Goal: Information Seeking & Learning: Learn about a topic

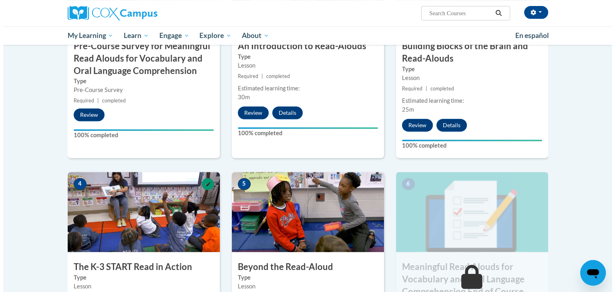
scroll to position [402, 0]
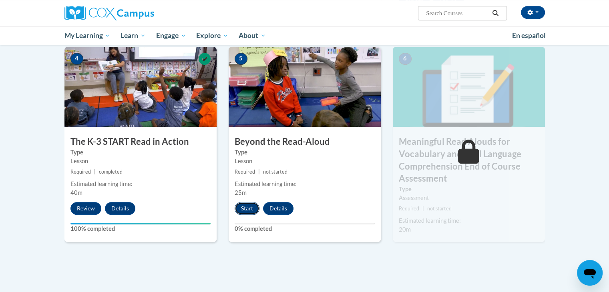
click at [245, 205] on button "Start" at bounding box center [247, 208] width 25 height 13
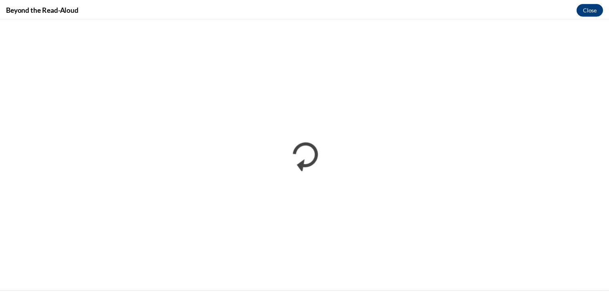
scroll to position [0, 0]
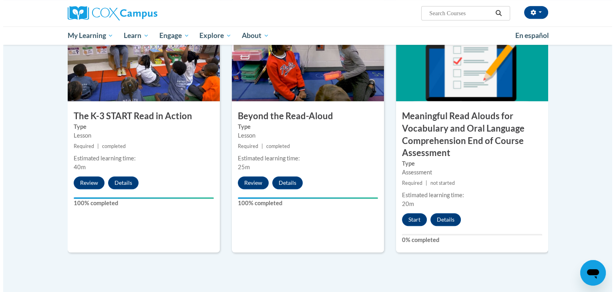
scroll to position [429, 0]
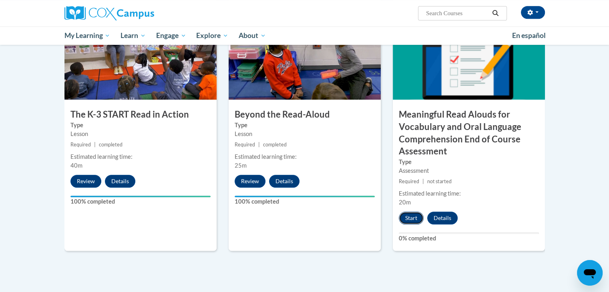
click at [410, 215] on button "Start" at bounding box center [411, 218] width 25 height 13
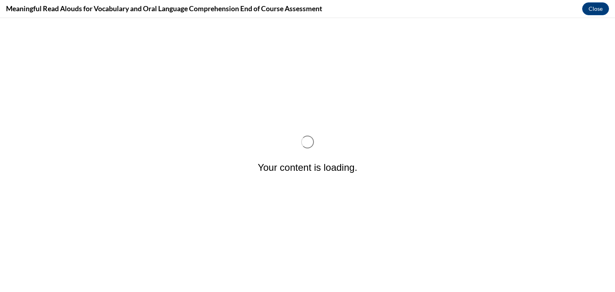
scroll to position [0, 0]
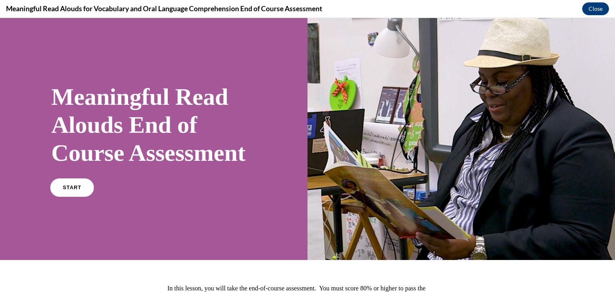
click at [75, 191] on span "START" at bounding box center [72, 188] width 18 height 6
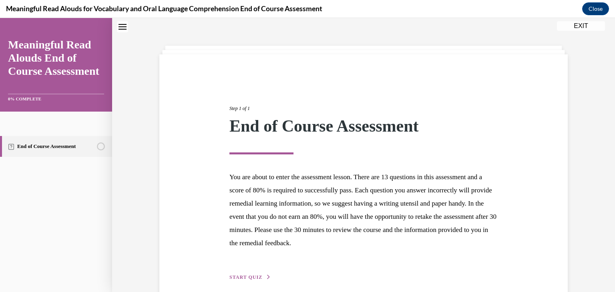
scroll to position [62, 0]
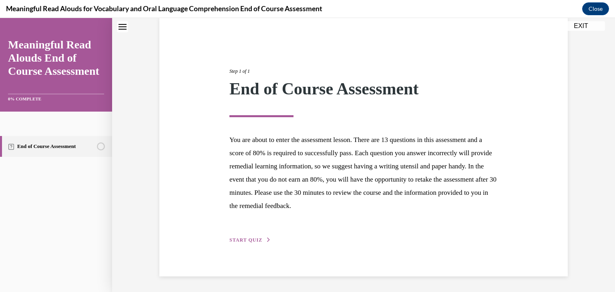
click at [236, 237] on span "START QUIZ" at bounding box center [245, 240] width 33 height 6
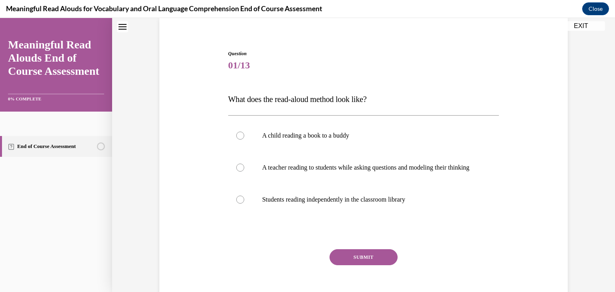
scroll to position [69, 0]
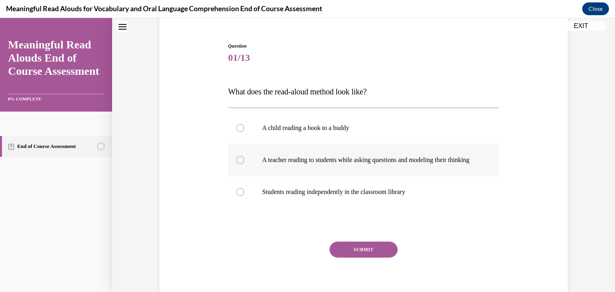
click at [238, 164] on div at bounding box center [240, 160] width 8 height 8
click at [238, 164] on input "A teacher reading to students while asking questions and modeling their thinking" at bounding box center [240, 160] width 8 height 8
radio input "true"
click at [363, 255] on button "SUBMIT" at bounding box center [363, 250] width 68 height 16
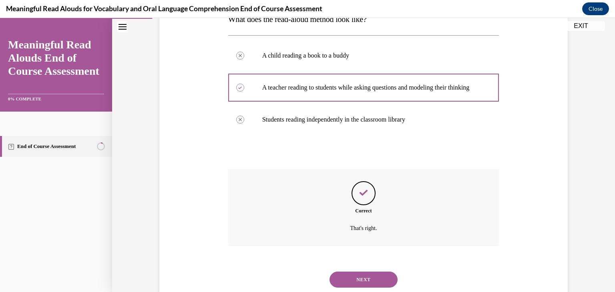
scroll to position [173, 0]
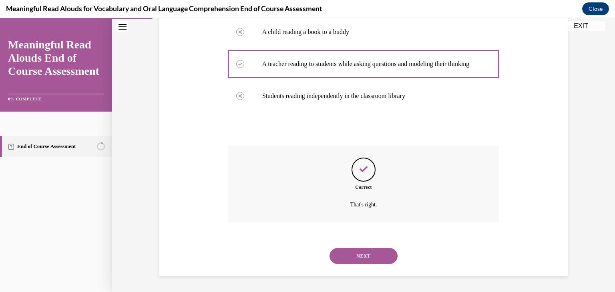
click at [347, 257] on button "NEXT" at bounding box center [363, 256] width 68 height 16
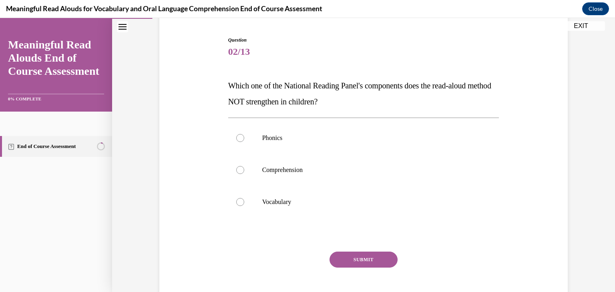
scroll to position [75, 0]
click at [237, 135] on div at bounding box center [240, 138] width 8 height 8
click at [237, 135] on input "Phonics" at bounding box center [240, 138] width 8 height 8
radio input "true"
click at [361, 259] on button "SUBMIT" at bounding box center [363, 259] width 68 height 16
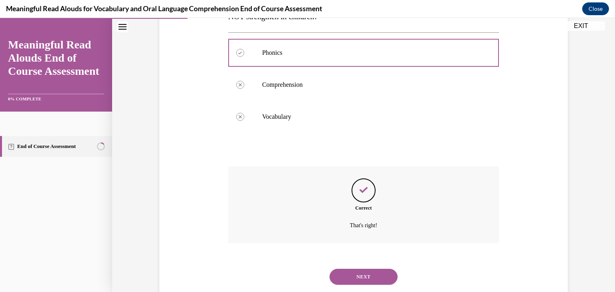
scroll to position [181, 0]
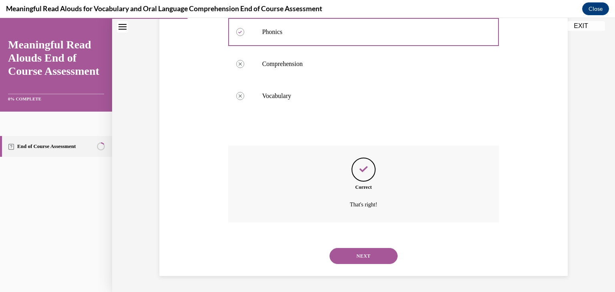
click at [360, 257] on button "NEXT" at bounding box center [363, 256] width 68 height 16
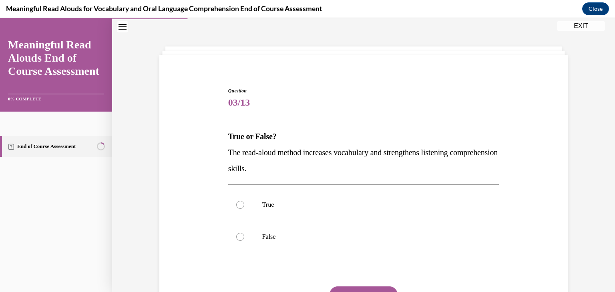
scroll to position [58, 0]
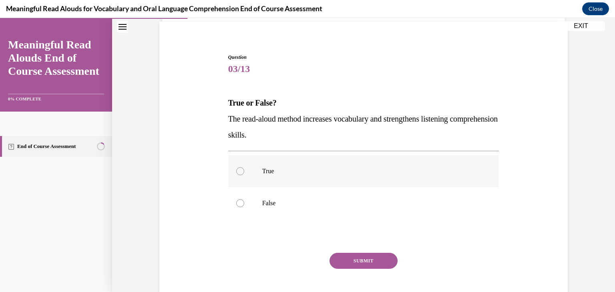
click at [236, 173] on div at bounding box center [240, 171] width 8 height 8
click at [236, 173] on input "True" at bounding box center [240, 171] width 8 height 8
radio input "true"
click at [361, 262] on button "SUBMIT" at bounding box center [363, 261] width 68 height 16
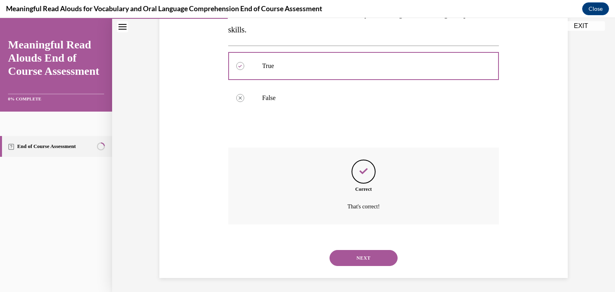
scroll to position [164, 0]
click at [371, 257] on button "NEXT" at bounding box center [363, 257] width 68 height 16
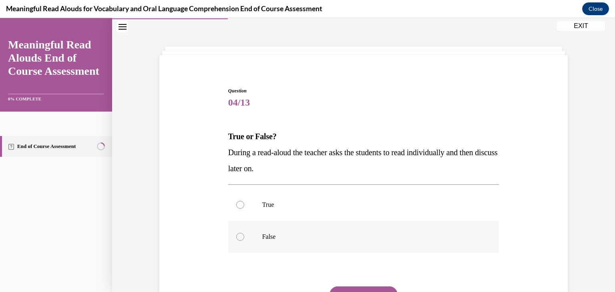
click at [236, 236] on div at bounding box center [240, 237] width 8 height 8
click at [236, 236] on input "False" at bounding box center [240, 237] width 8 height 8
radio input "true"
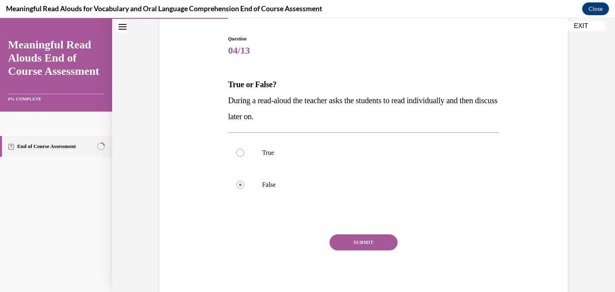
click at [363, 241] on button "SUBMIT" at bounding box center [363, 243] width 68 height 16
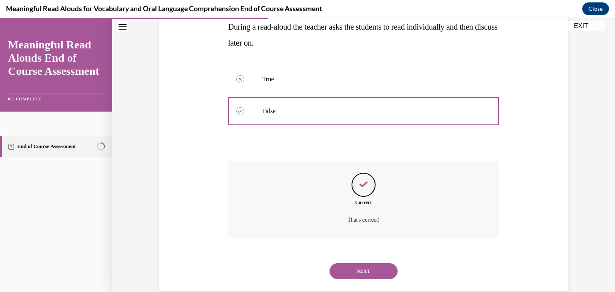
scroll to position [165, 0]
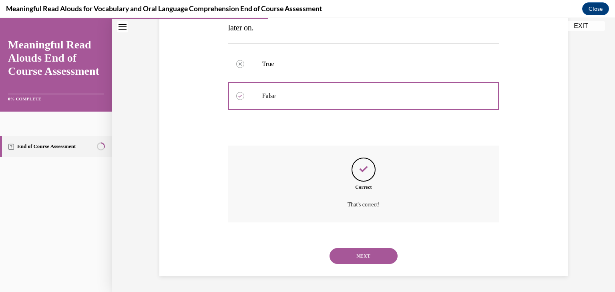
click at [352, 256] on button "NEXT" at bounding box center [363, 256] width 68 height 16
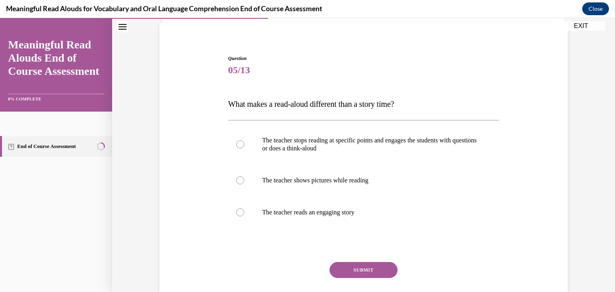
scroll to position [56, 0]
click at [238, 145] on div at bounding box center [240, 145] width 8 height 8
click at [238, 145] on input "The teacher stops reading at specific points and engages the students with ques…" at bounding box center [240, 145] width 8 height 8
radio input "true"
click at [360, 273] on button "SUBMIT" at bounding box center [363, 271] width 68 height 16
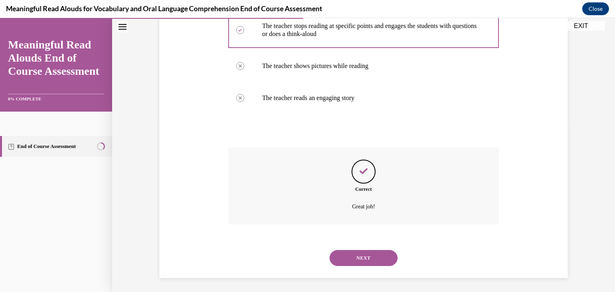
scroll to position [173, 0]
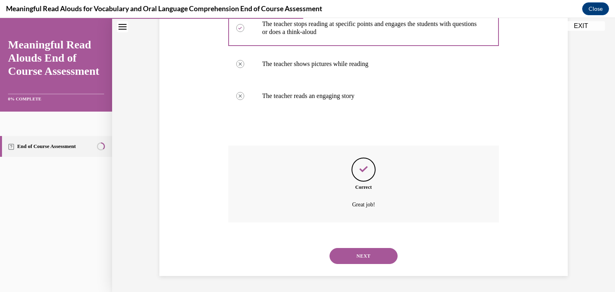
click at [362, 255] on button "NEXT" at bounding box center [363, 256] width 68 height 16
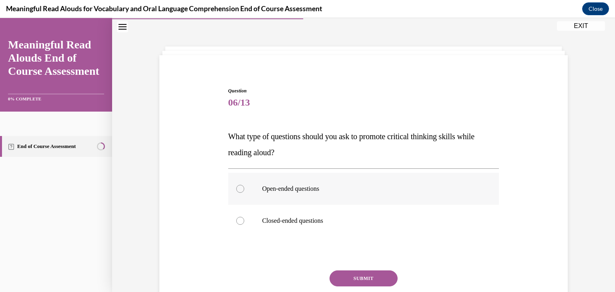
click at [239, 190] on div at bounding box center [240, 189] width 8 height 8
click at [239, 190] on input "Open-ended questions" at bounding box center [240, 189] width 8 height 8
radio input "true"
click at [362, 277] on button "SUBMIT" at bounding box center [363, 279] width 68 height 16
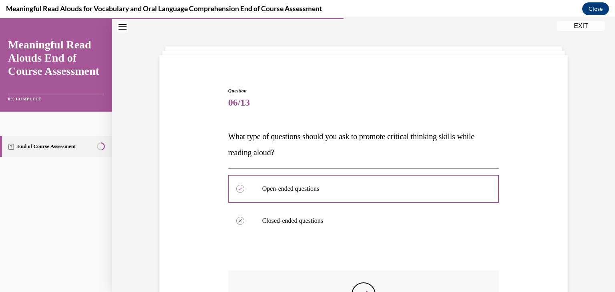
scroll to position [149, 0]
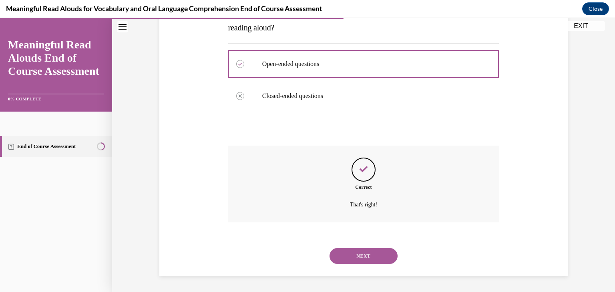
click at [344, 258] on button "NEXT" at bounding box center [363, 256] width 68 height 16
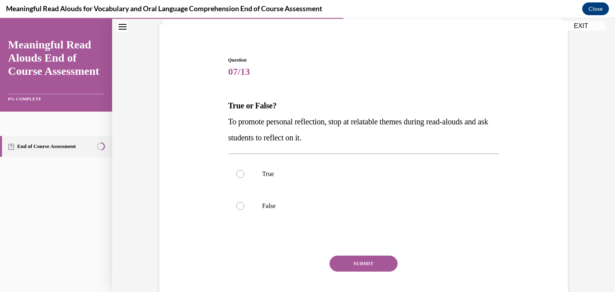
scroll to position [56, 0]
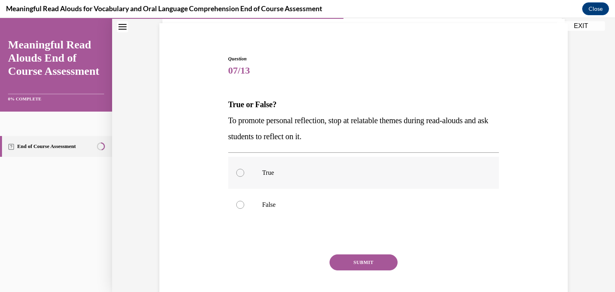
click at [238, 172] on div at bounding box center [240, 173] width 8 height 8
click at [238, 172] on input "True" at bounding box center [240, 173] width 8 height 8
radio input "true"
click at [368, 263] on button "SUBMIT" at bounding box center [363, 263] width 68 height 16
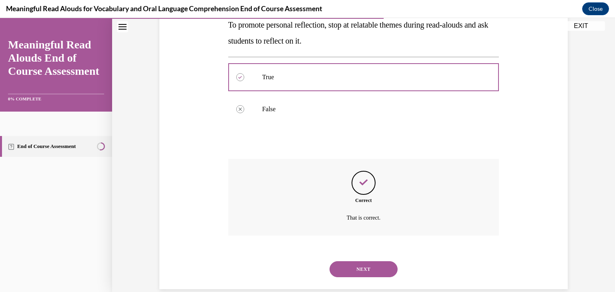
scroll to position [154, 0]
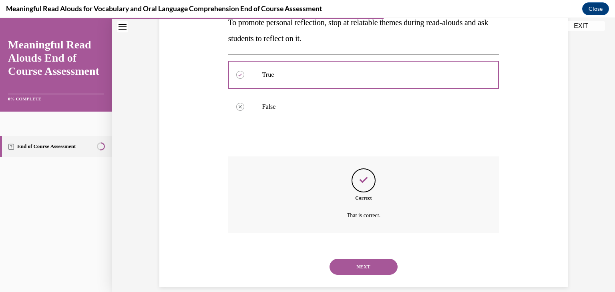
click at [360, 261] on button "NEXT" at bounding box center [363, 267] width 68 height 16
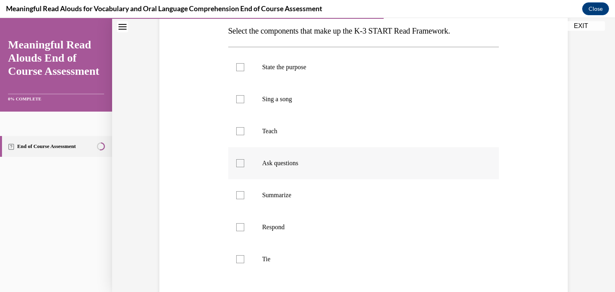
scroll to position [130, 0]
click at [237, 67] on div at bounding box center [240, 67] width 8 height 8
click at [237, 67] on input "State the purpose" at bounding box center [240, 67] width 8 height 8
checkbox input "true"
click at [239, 133] on div at bounding box center [240, 131] width 8 height 8
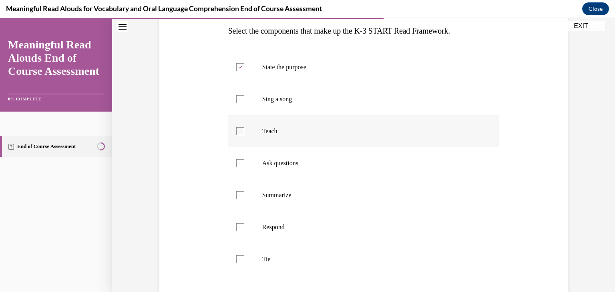
click at [239, 133] on input "Teach" at bounding box center [240, 131] width 8 height 8
checkbox input "true"
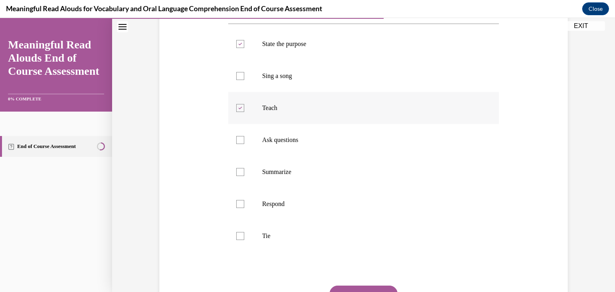
scroll to position [162, 0]
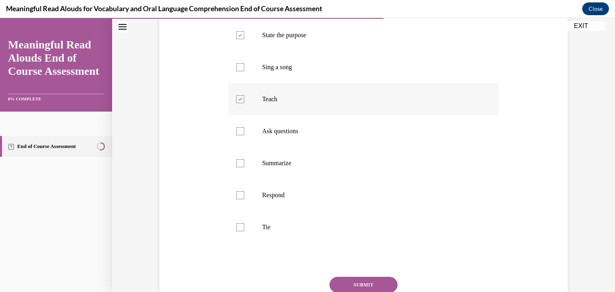
click at [239, 133] on div at bounding box center [240, 131] width 8 height 8
click at [239, 133] on input "Ask questions" at bounding box center [240, 131] width 8 height 8
checkbox input "true"
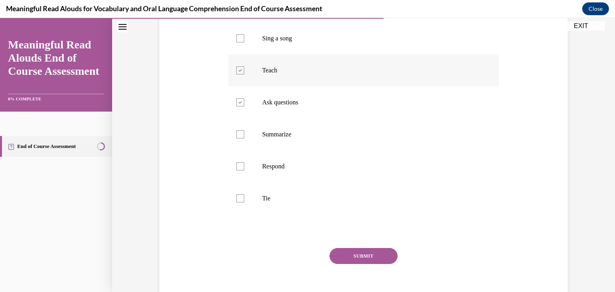
scroll to position [192, 0]
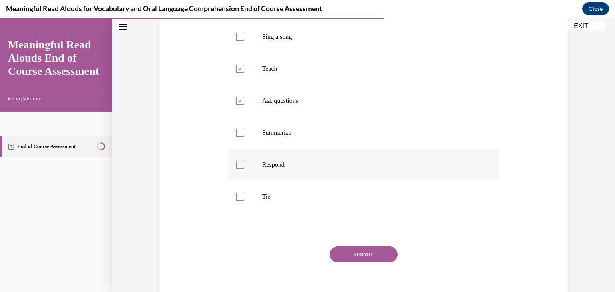
click at [238, 166] on div at bounding box center [240, 165] width 8 height 8
click at [238, 166] on input "Respond" at bounding box center [240, 165] width 8 height 8
checkbox input "true"
click at [238, 199] on div at bounding box center [240, 197] width 8 height 8
click at [238, 199] on input "Tie" at bounding box center [240, 197] width 8 height 8
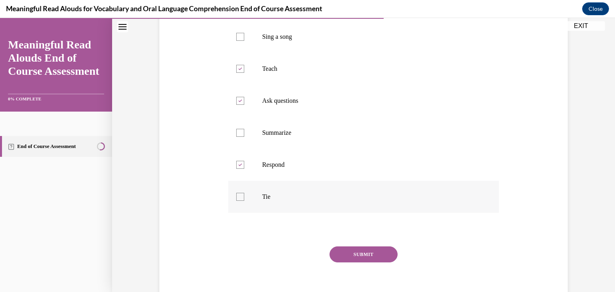
checkbox input "true"
click at [362, 253] on button "SUBMIT" at bounding box center [363, 255] width 68 height 16
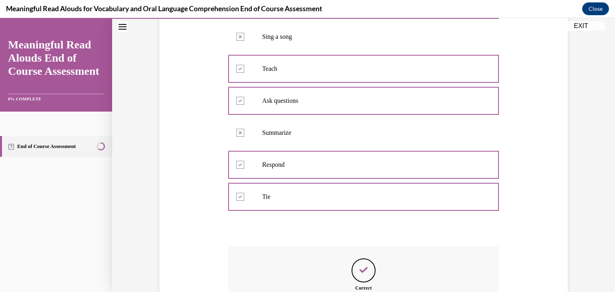
scroll to position [293, 0]
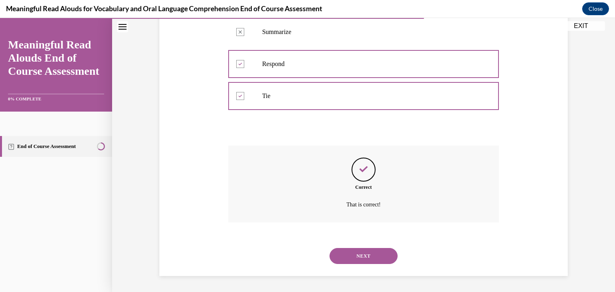
click at [361, 251] on button "NEXT" at bounding box center [363, 256] width 68 height 16
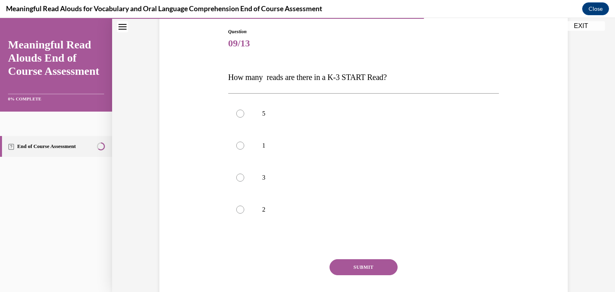
scroll to position [86, 0]
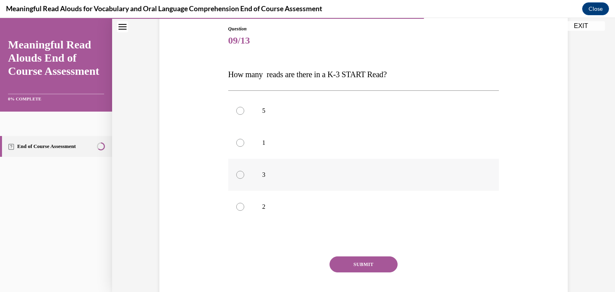
click at [236, 175] on div at bounding box center [240, 175] width 8 height 8
click at [236, 175] on input "3" at bounding box center [240, 175] width 8 height 8
radio input "true"
click at [369, 260] on button "SUBMIT" at bounding box center [363, 265] width 68 height 16
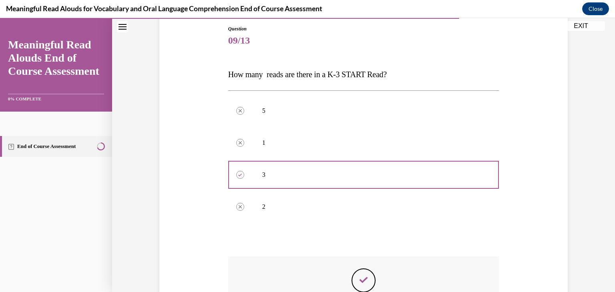
scroll to position [197, 0]
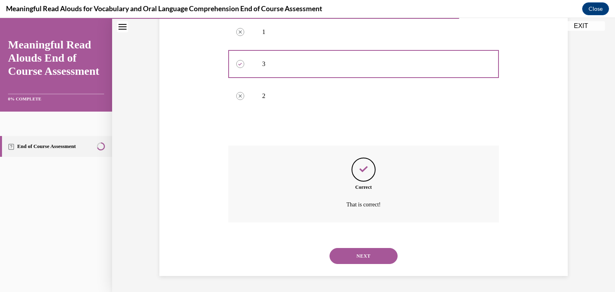
click at [361, 253] on button "NEXT" at bounding box center [363, 256] width 68 height 16
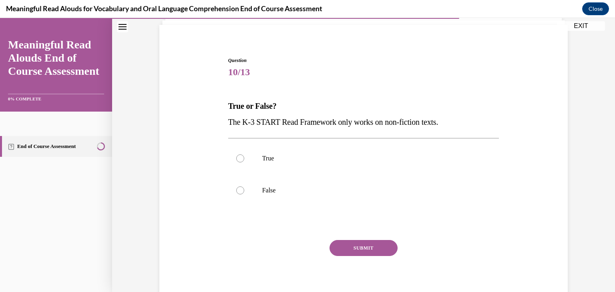
scroll to position [54, 0]
click at [238, 194] on div at bounding box center [240, 191] width 8 height 8
click at [238, 194] on input "False" at bounding box center [240, 191] width 8 height 8
radio input "true"
click at [367, 249] on button "SUBMIT" at bounding box center [363, 248] width 68 height 16
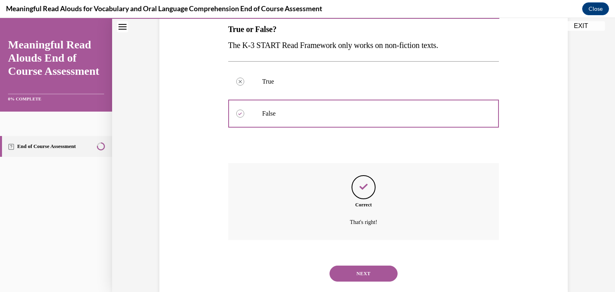
scroll to position [149, 0]
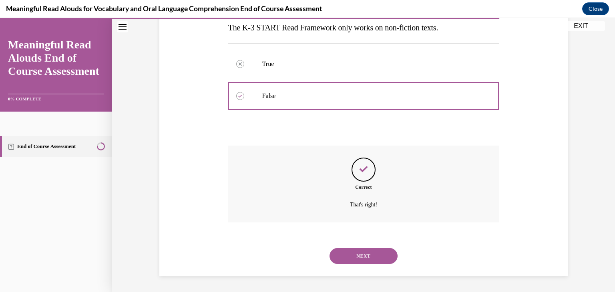
click at [362, 253] on button "NEXT" at bounding box center [363, 256] width 68 height 16
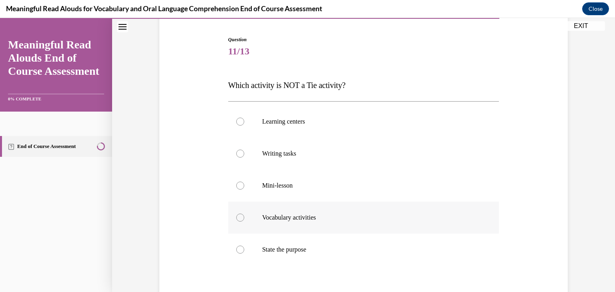
scroll to position [78, 0]
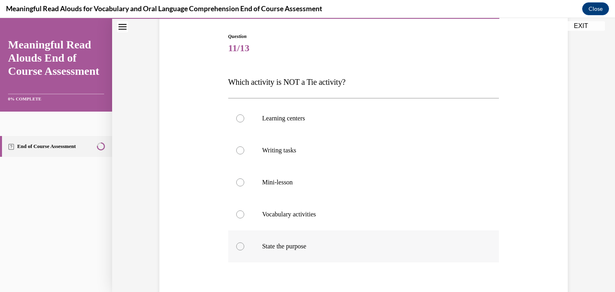
click at [239, 245] on div at bounding box center [240, 247] width 8 height 8
click at [239, 245] on input "State the purpose" at bounding box center [240, 247] width 8 height 8
radio input "true"
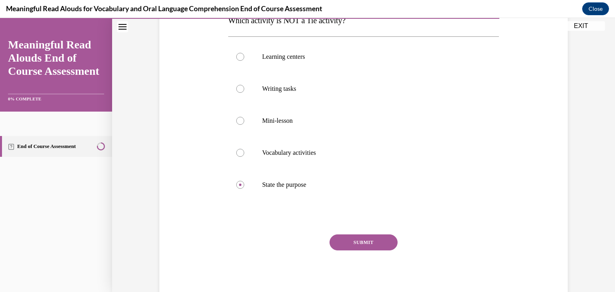
click at [365, 244] on button "SUBMIT" at bounding box center [363, 243] width 68 height 16
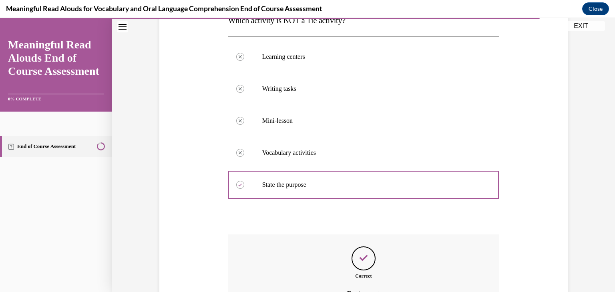
scroll to position [229, 0]
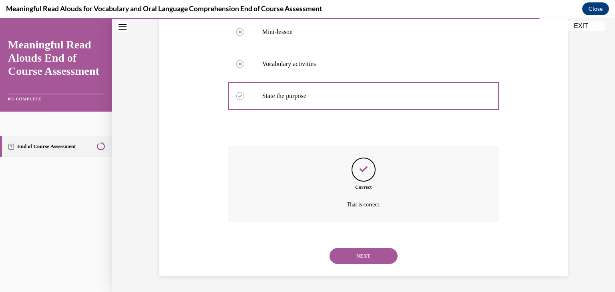
click at [366, 254] on button "NEXT" at bounding box center [363, 256] width 68 height 16
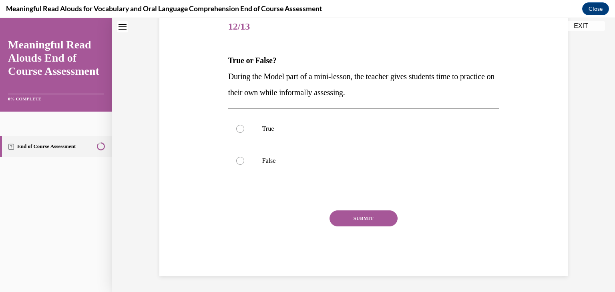
scroll to position [24, 0]
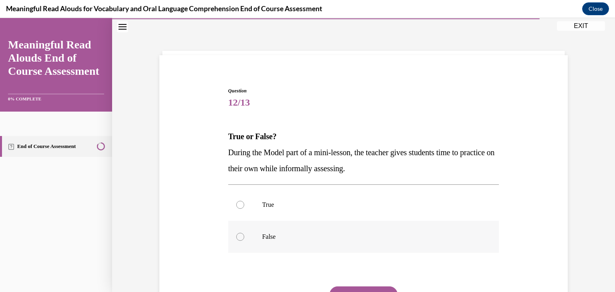
click at [237, 239] on div at bounding box center [240, 237] width 8 height 8
click at [237, 239] on input "False" at bounding box center [240, 237] width 8 height 8
radio input "true"
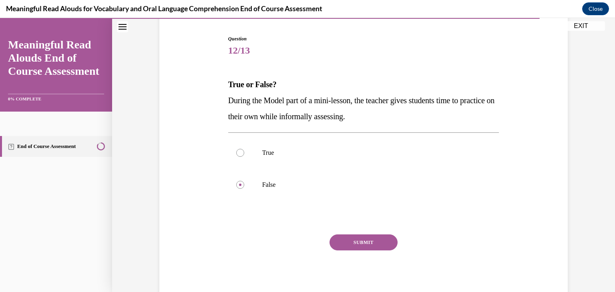
click at [364, 244] on button "SUBMIT" at bounding box center [363, 243] width 68 height 16
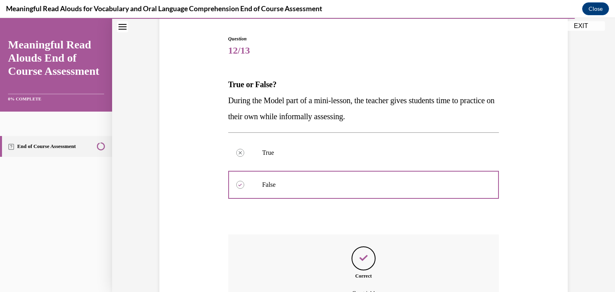
scroll to position [165, 0]
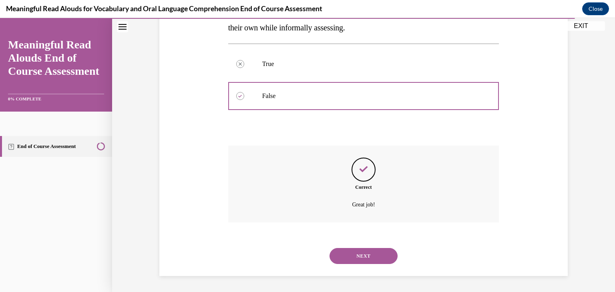
click at [361, 253] on button "NEXT" at bounding box center [363, 256] width 68 height 16
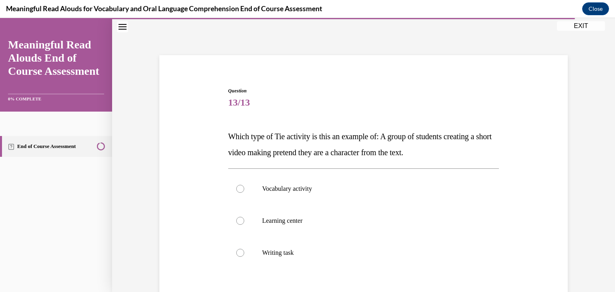
scroll to position [92, 0]
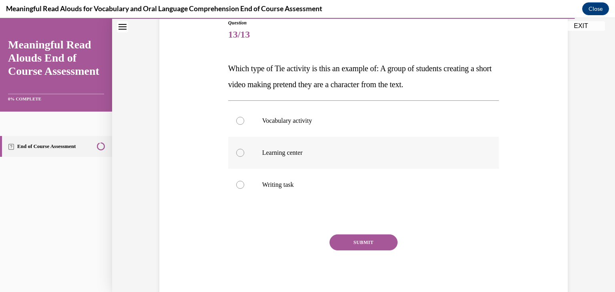
click at [237, 151] on div at bounding box center [240, 153] width 8 height 8
click at [237, 151] on input "Learning center" at bounding box center [240, 153] width 8 height 8
radio input "true"
click at [358, 237] on button "SUBMIT" at bounding box center [363, 243] width 68 height 16
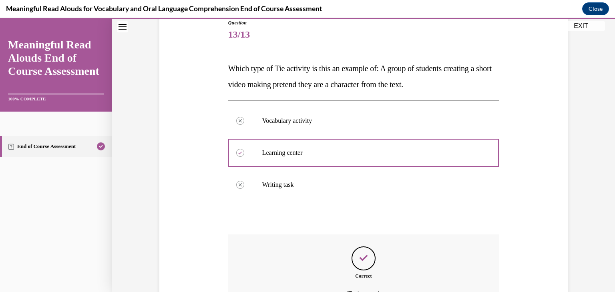
scroll to position [181, 0]
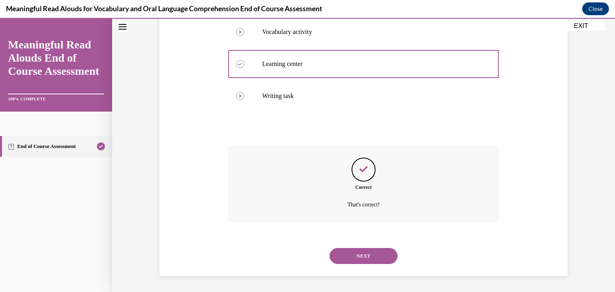
click at [361, 257] on button "NEXT" at bounding box center [363, 256] width 68 height 16
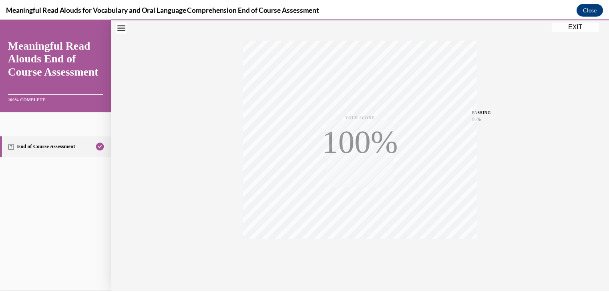
scroll to position [136, 0]
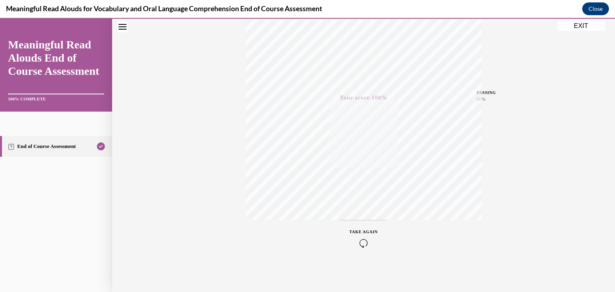
click at [579, 25] on button "EXIT" at bounding box center [581, 26] width 48 height 10
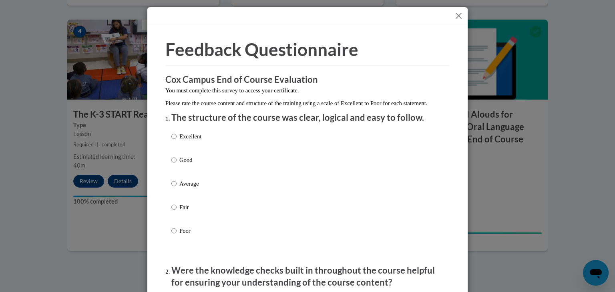
click at [454, 12] on button "Close" at bounding box center [459, 16] width 10 height 10
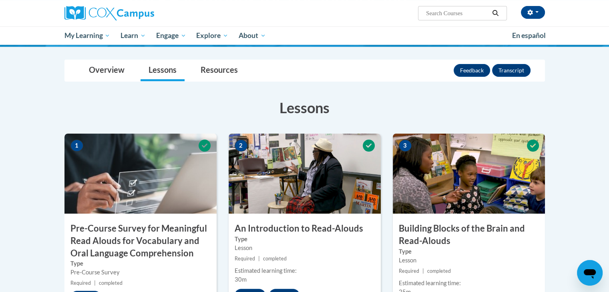
scroll to position [0, 0]
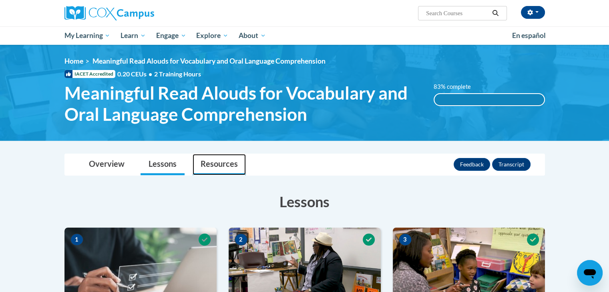
click at [216, 159] on link "Resources" at bounding box center [219, 164] width 53 height 21
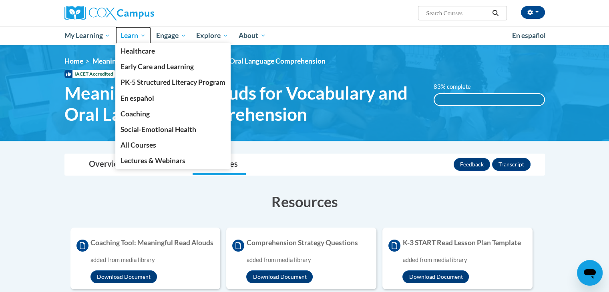
click at [130, 37] on span "Learn" at bounding box center [132, 36] width 25 height 10
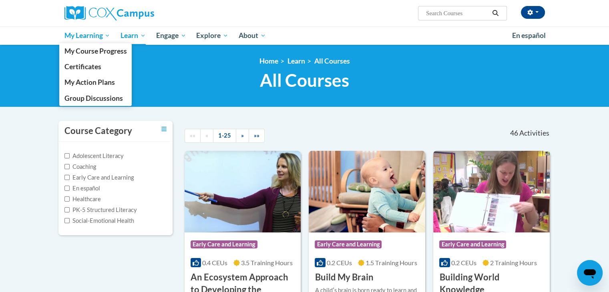
click at [83, 33] on span "My Learning" at bounding box center [87, 36] width 46 height 10
click at [84, 48] on span "My Course Progress" at bounding box center [95, 51] width 62 height 8
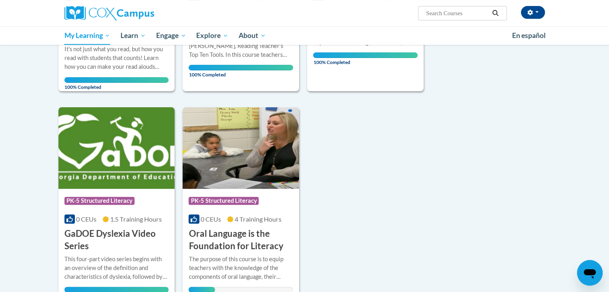
scroll to position [263, 0]
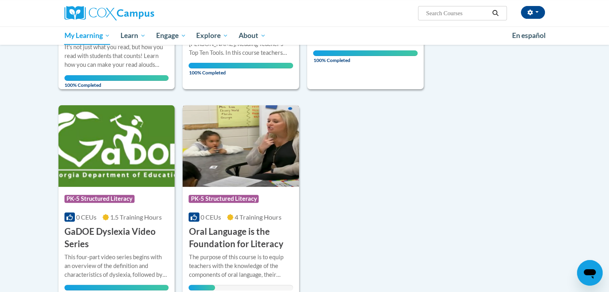
click at [225, 237] on h3 "Oral Language is the Foundation for Literacy" at bounding box center [241, 238] width 104 height 25
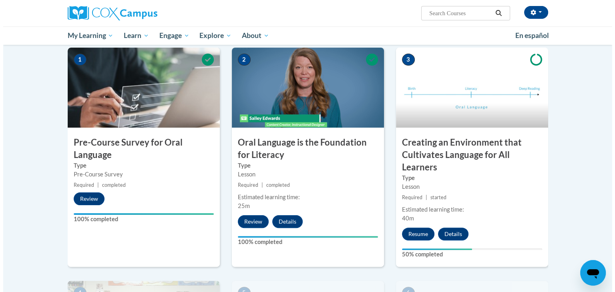
scroll to position [161, 0]
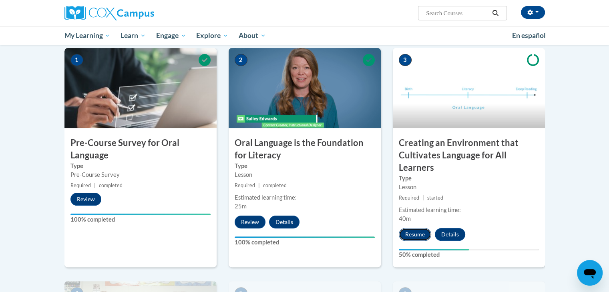
click at [414, 234] on button "Resume" at bounding box center [415, 234] width 32 height 13
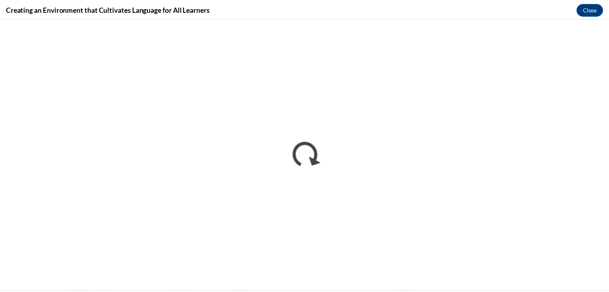
scroll to position [0, 0]
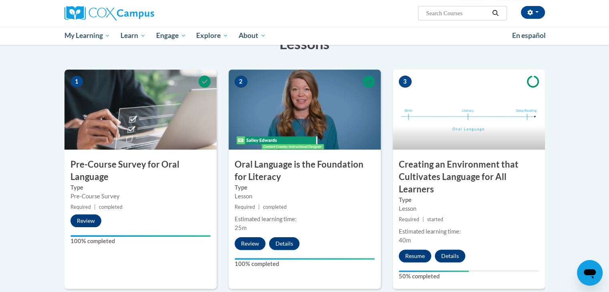
scroll to position [139, 0]
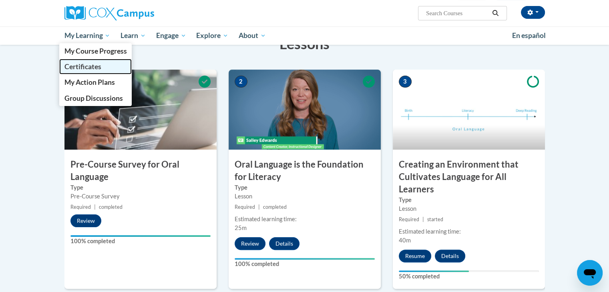
click at [85, 67] on span "Certificates" at bounding box center [82, 66] width 37 height 8
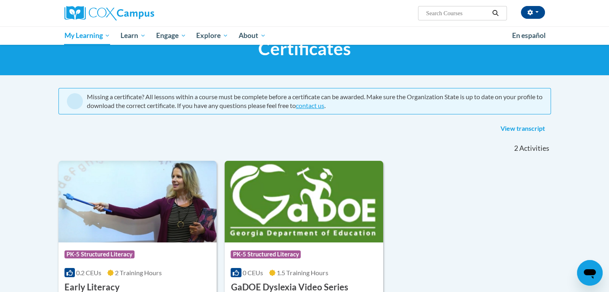
scroll to position [30, 0]
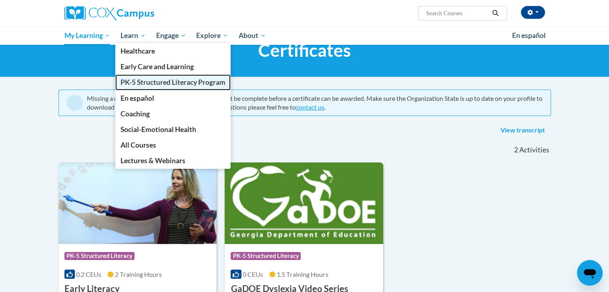
click at [149, 80] on span "PK-5 Structured Literacy Program" at bounding box center [172, 82] width 105 height 8
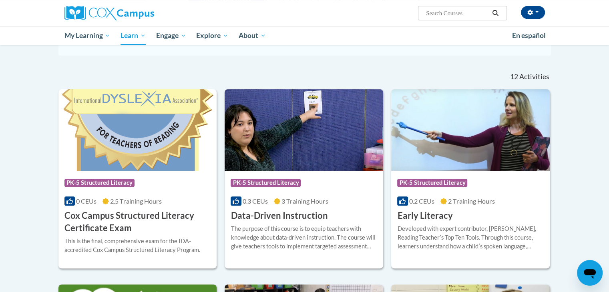
scroll to position [235, 0]
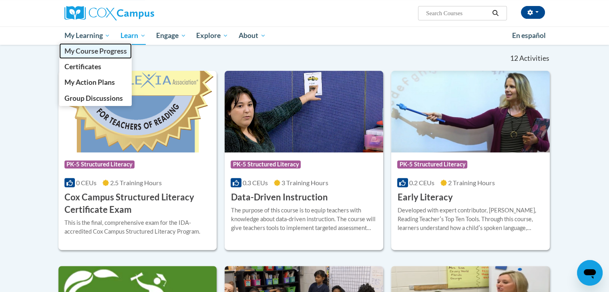
click at [83, 50] on span "My Course Progress" at bounding box center [95, 51] width 62 height 8
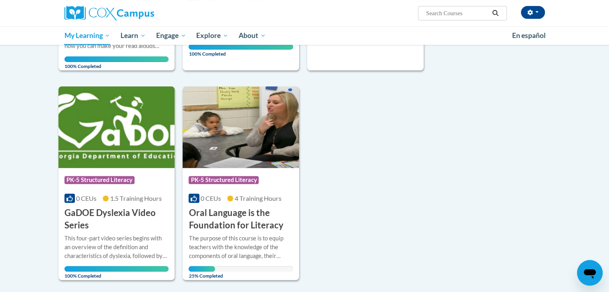
scroll to position [286, 0]
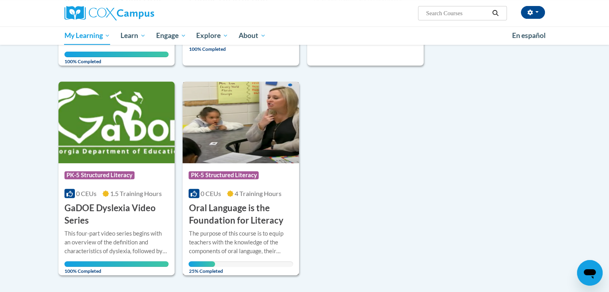
click at [222, 209] on h3 "Oral Language is the Foundation for Literacy" at bounding box center [241, 214] width 104 height 25
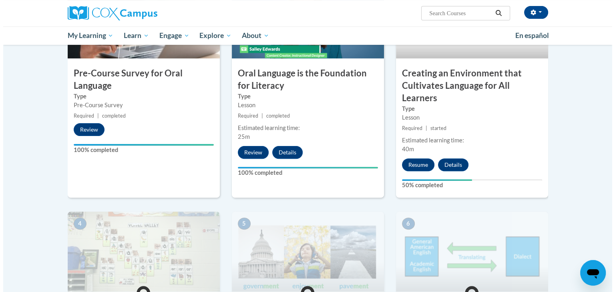
scroll to position [222, 0]
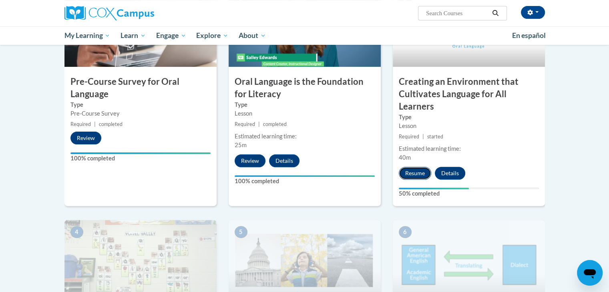
click at [413, 177] on button "Resume" at bounding box center [415, 173] width 32 height 13
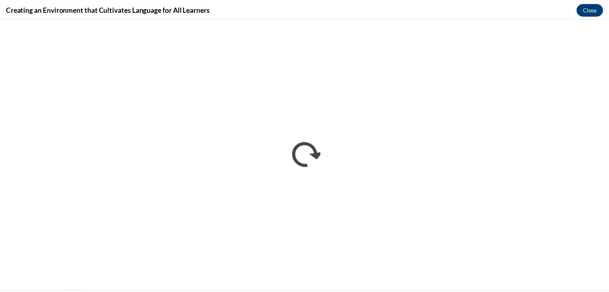
scroll to position [0, 0]
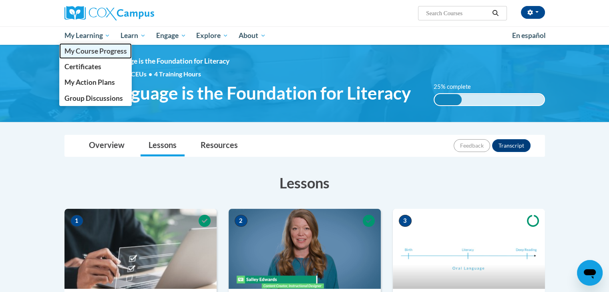
click at [88, 50] on span "My Course Progress" at bounding box center [95, 51] width 62 height 8
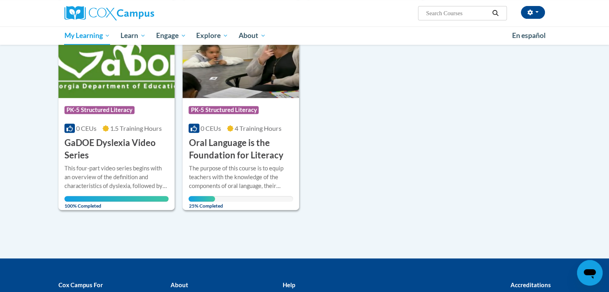
scroll to position [352, 0]
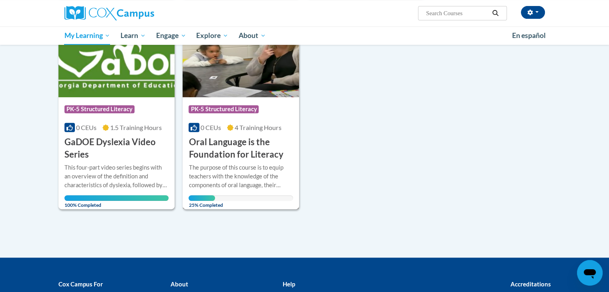
click at [216, 146] on h3 "Oral Language is the Foundation for Literacy" at bounding box center [241, 148] width 104 height 25
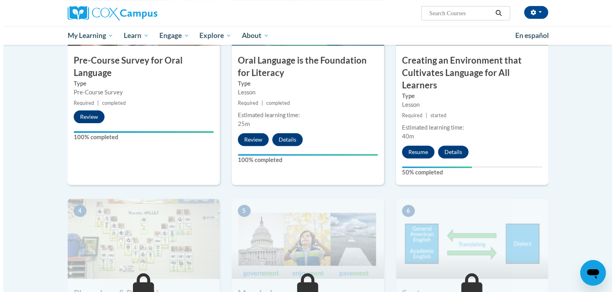
scroll to position [243, 0]
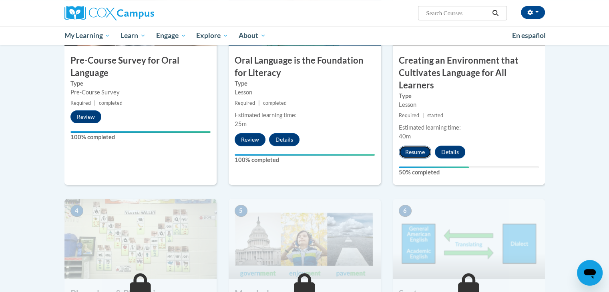
click at [415, 153] on button "Resume" at bounding box center [415, 152] width 32 height 13
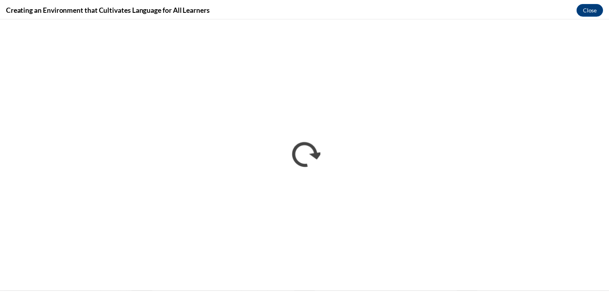
scroll to position [0, 0]
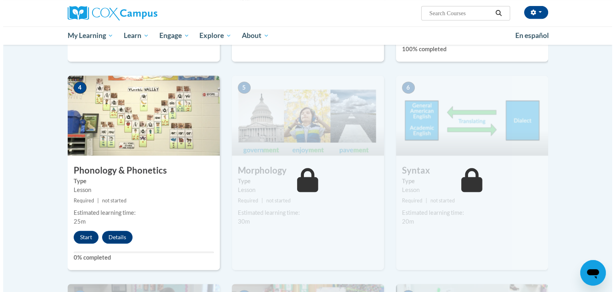
scroll to position [366, 0]
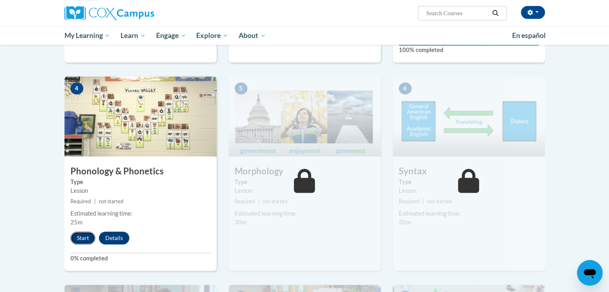
click at [80, 236] on button "Start" at bounding box center [82, 238] width 25 height 13
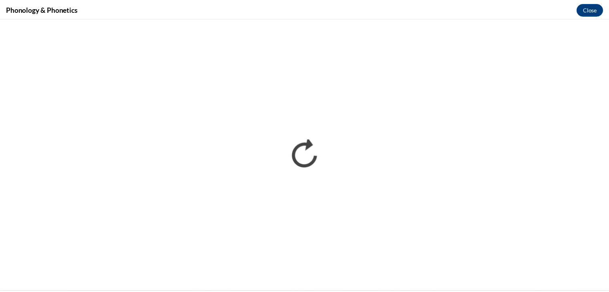
scroll to position [0, 0]
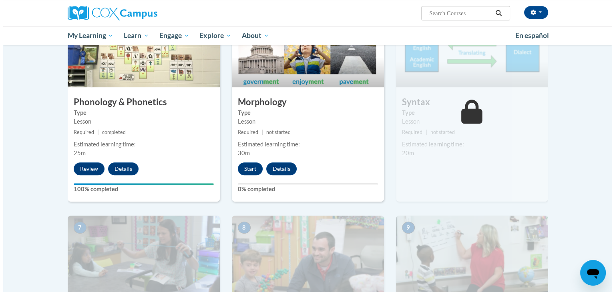
scroll to position [435, 0]
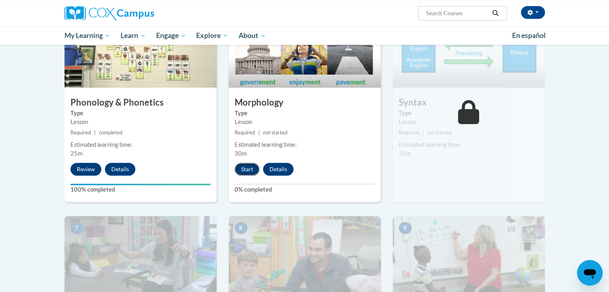
click at [248, 172] on button "Start" at bounding box center [247, 169] width 25 height 13
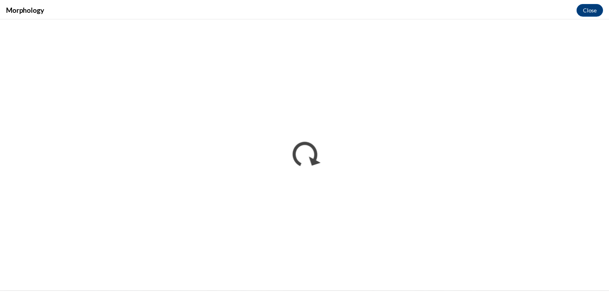
scroll to position [0, 0]
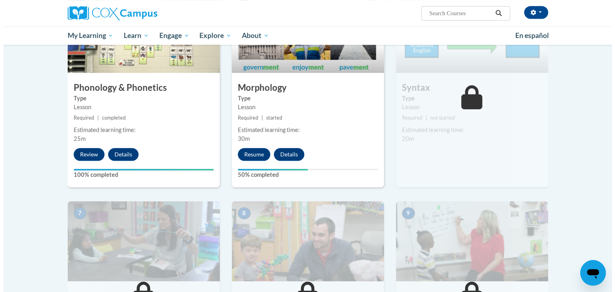
scroll to position [452, 0]
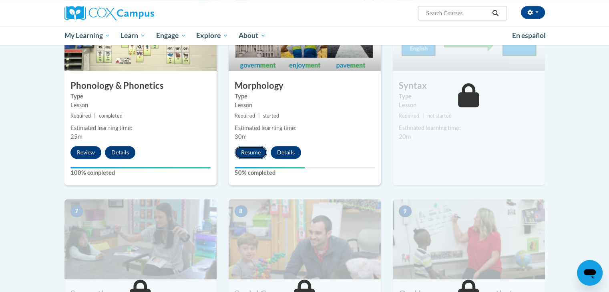
click at [247, 154] on button "Resume" at bounding box center [251, 152] width 32 height 13
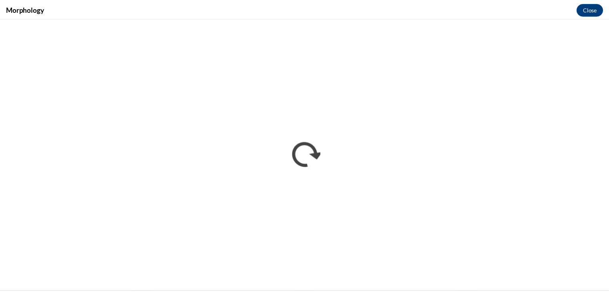
scroll to position [0, 0]
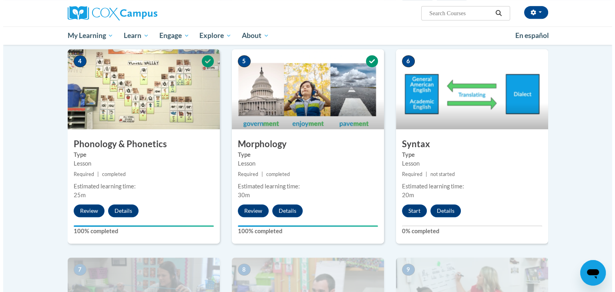
scroll to position [393, 0]
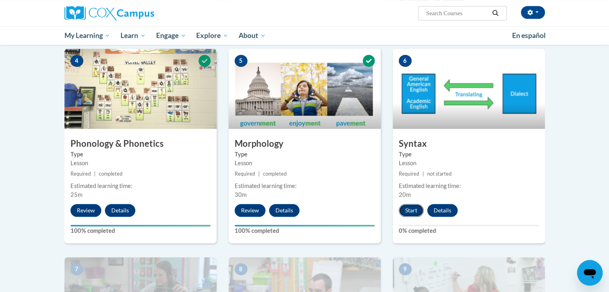
click at [407, 209] on button "Start" at bounding box center [411, 210] width 25 height 13
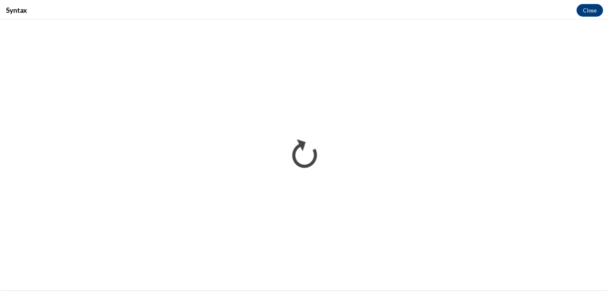
scroll to position [0, 0]
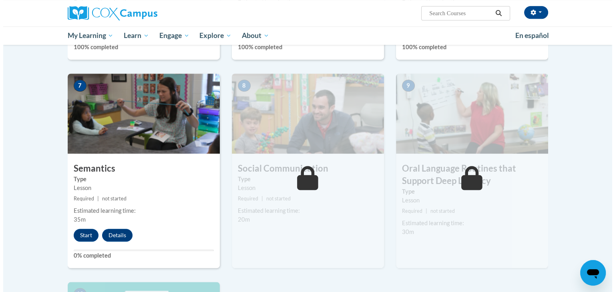
scroll to position [578, 0]
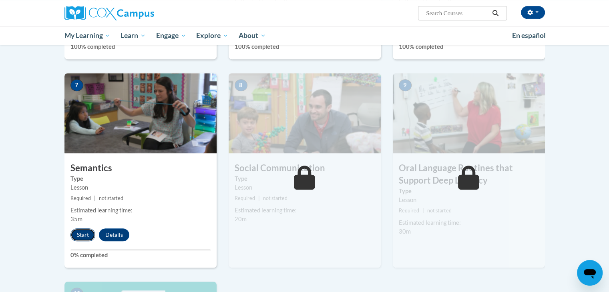
click at [78, 234] on button "Start" at bounding box center [82, 235] width 25 height 13
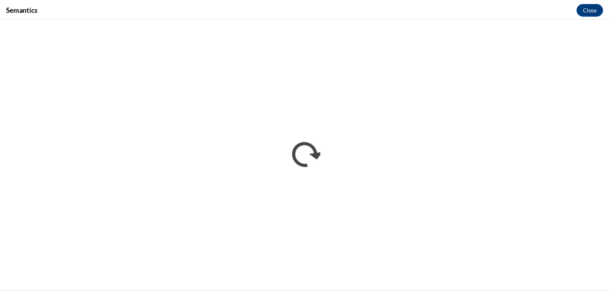
scroll to position [0, 0]
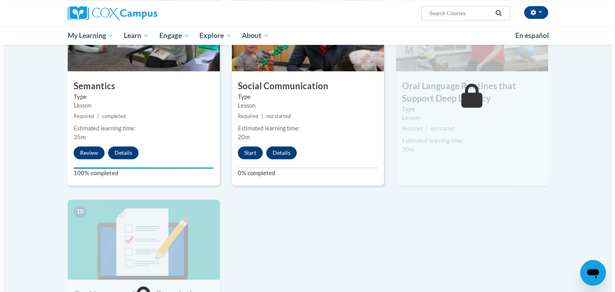
scroll to position [659, 0]
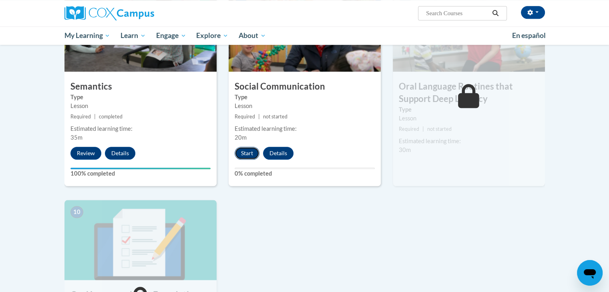
click at [248, 151] on button "Start" at bounding box center [247, 153] width 25 height 13
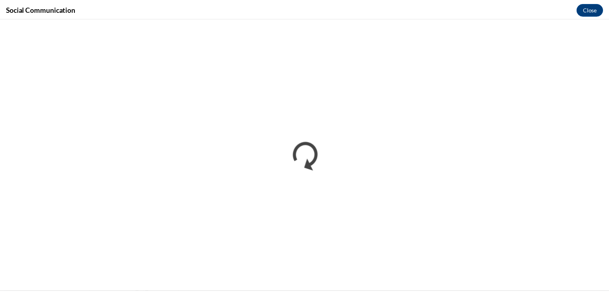
scroll to position [0, 0]
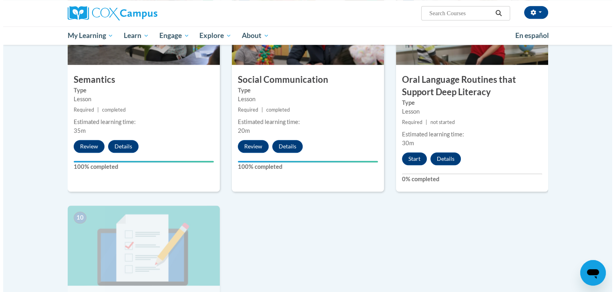
scroll to position [668, 0]
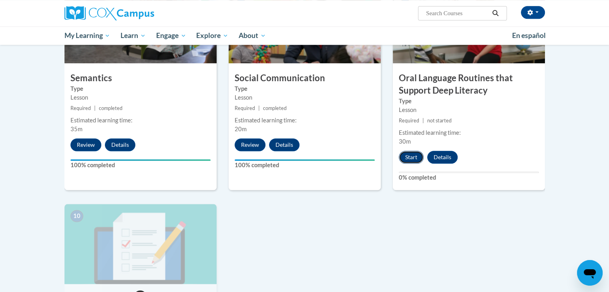
click at [411, 161] on button "Start" at bounding box center [411, 157] width 25 height 13
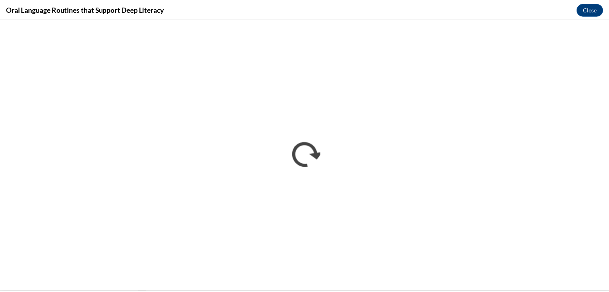
scroll to position [0, 0]
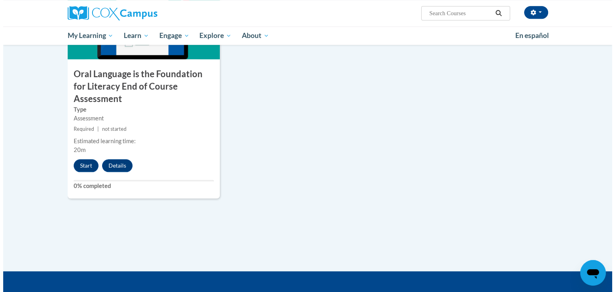
scroll to position [893, 0]
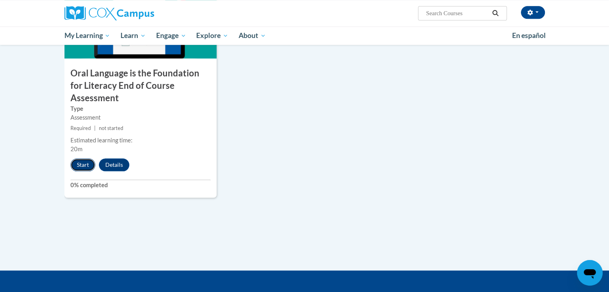
click at [80, 159] on button "Start" at bounding box center [82, 165] width 25 height 13
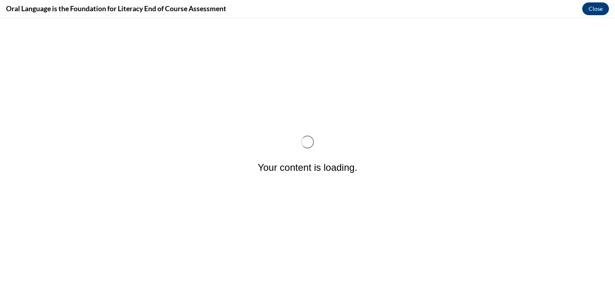
scroll to position [0, 0]
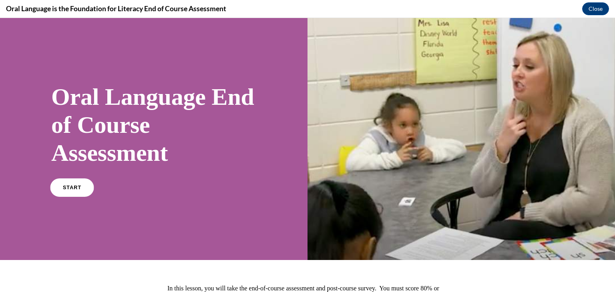
click at [62, 190] on link "START" at bounding box center [72, 188] width 44 height 18
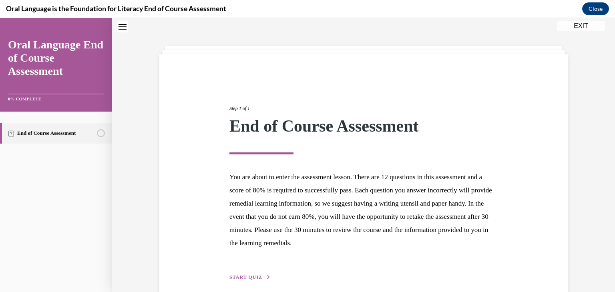
scroll to position [62, 0]
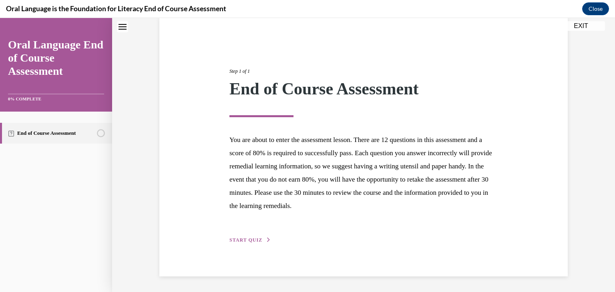
click at [242, 238] on span "START QUIZ" at bounding box center [245, 240] width 33 height 6
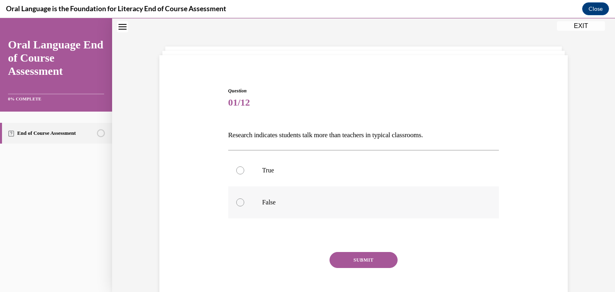
click at [236, 202] on div at bounding box center [240, 203] width 8 height 8
click at [236, 202] on input "False" at bounding box center [240, 203] width 8 height 8
radio input "true"
click at [362, 257] on button "SUBMIT" at bounding box center [363, 260] width 68 height 16
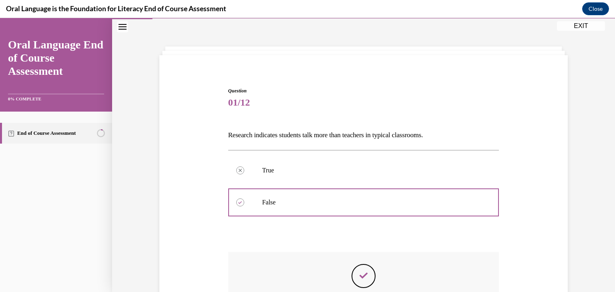
scroll to position [130, 0]
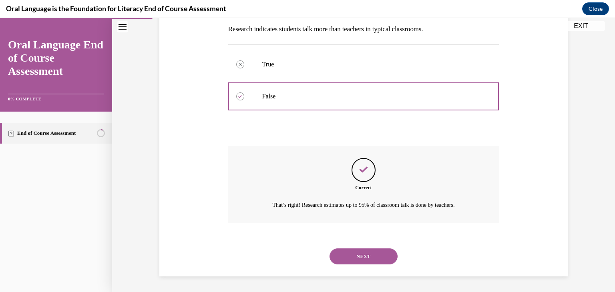
click at [349, 255] on button "NEXT" at bounding box center [363, 257] width 68 height 16
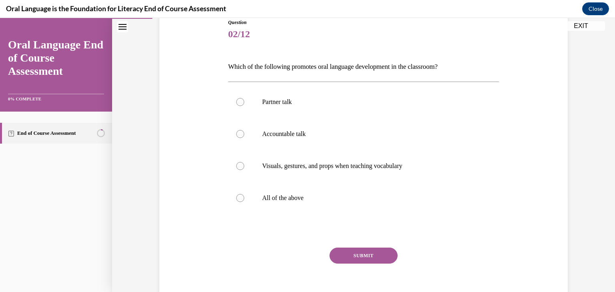
scroll to position [91, 0]
click at [238, 199] on div at bounding box center [240, 199] width 8 height 8
click at [238, 199] on input "All of the above" at bounding box center [240, 199] width 8 height 8
radio input "true"
click at [359, 259] on button "SUBMIT" at bounding box center [363, 257] width 68 height 16
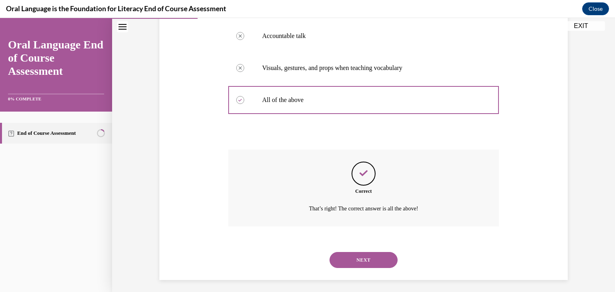
scroll to position [193, 0]
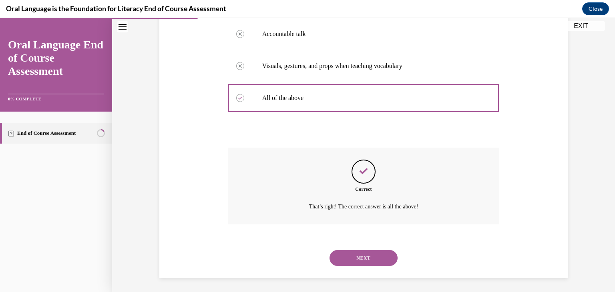
click at [355, 260] on button "NEXT" at bounding box center [363, 258] width 68 height 16
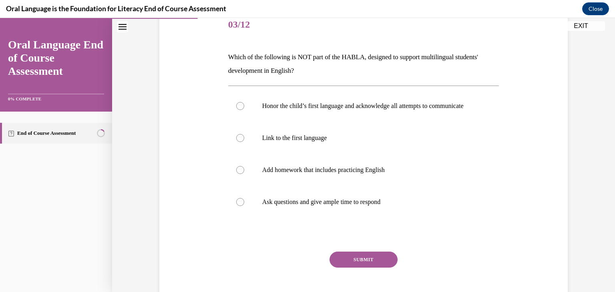
scroll to position [102, 0]
click at [238, 174] on div at bounding box center [240, 170] width 8 height 8
click at [238, 174] on input "Add homework that includes practicing English" at bounding box center [240, 170] width 8 height 8
radio input "true"
click at [370, 263] on button "SUBMIT" at bounding box center [363, 259] width 68 height 16
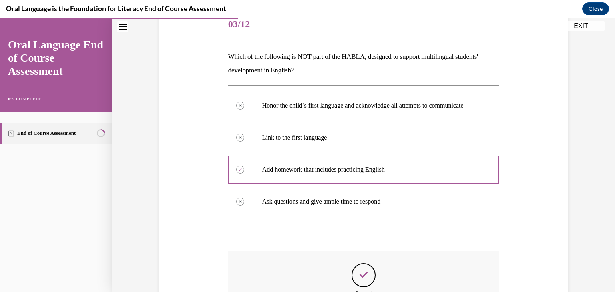
scroll to position [235, 0]
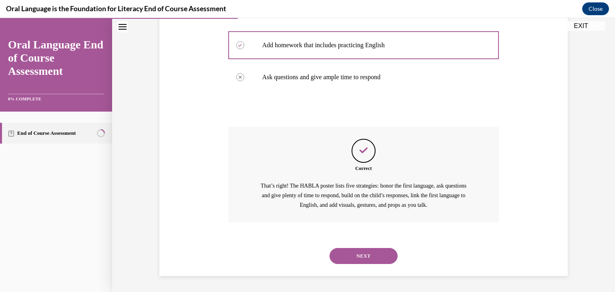
click at [347, 250] on button "NEXT" at bounding box center [363, 256] width 68 height 16
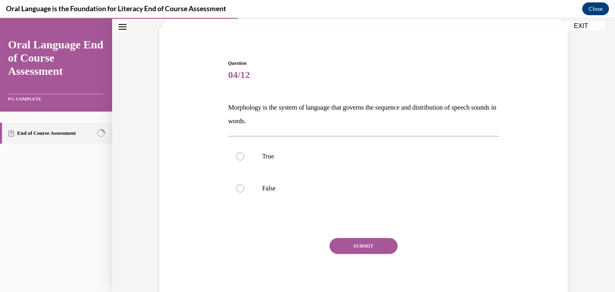
scroll to position [55, 0]
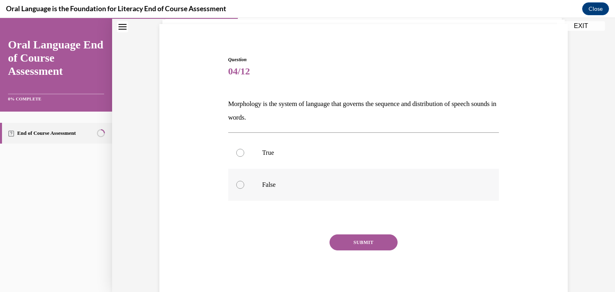
click at [236, 182] on div at bounding box center [240, 185] width 8 height 8
click at [236, 182] on input "False" at bounding box center [240, 185] width 8 height 8
radio input "true"
click at [236, 182] on div at bounding box center [240, 185] width 8 height 8
click at [236, 182] on input "False" at bounding box center [240, 185] width 8 height 8
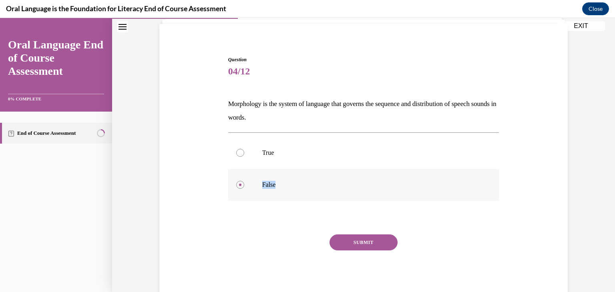
click at [361, 199] on label "False" at bounding box center [363, 185] width 271 height 32
click at [244, 189] on input "False" at bounding box center [240, 185] width 8 height 8
click at [360, 238] on button "SUBMIT" at bounding box center [363, 243] width 68 height 16
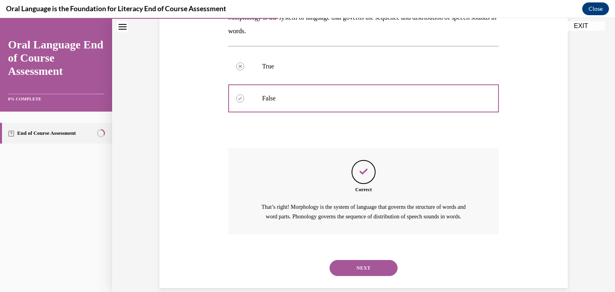
scroll to position [154, 0]
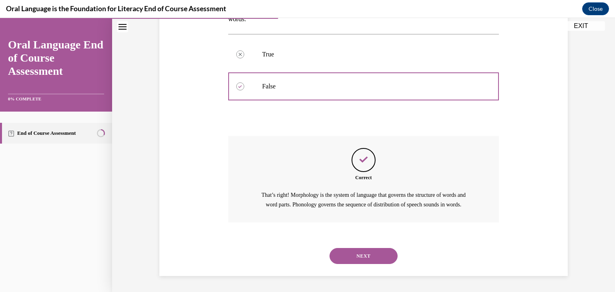
click at [361, 261] on button "NEXT" at bounding box center [363, 256] width 68 height 16
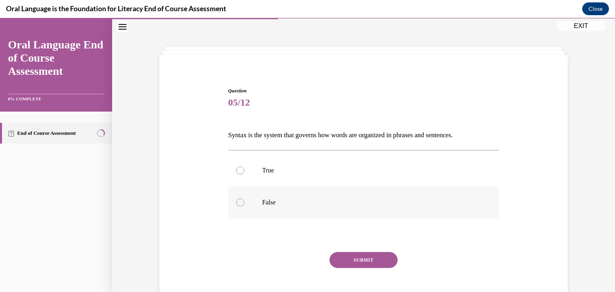
drag, startPoint x: 236, startPoint y: 167, endPoint x: 371, endPoint y: 199, distance: 139.6
click at [371, 199] on p "False" at bounding box center [370, 203] width 217 height 8
click at [244, 199] on input "False" at bounding box center [240, 203] width 8 height 8
radio input "true"
click at [236, 171] on div at bounding box center [240, 171] width 8 height 8
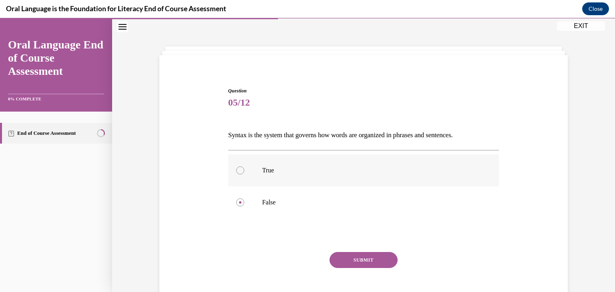
click at [236, 171] on input "True" at bounding box center [240, 171] width 8 height 8
radio input "true"
click at [366, 257] on button "SUBMIT" at bounding box center [363, 260] width 68 height 16
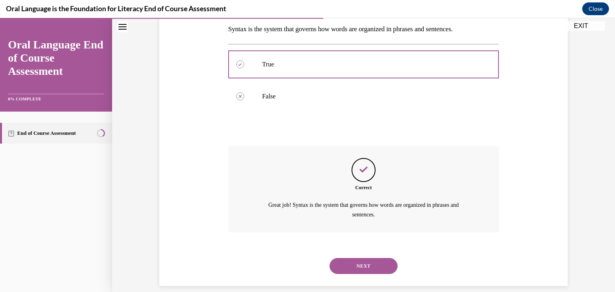
scroll to position [130, 0]
click at [358, 262] on button "NEXT" at bounding box center [363, 266] width 68 height 16
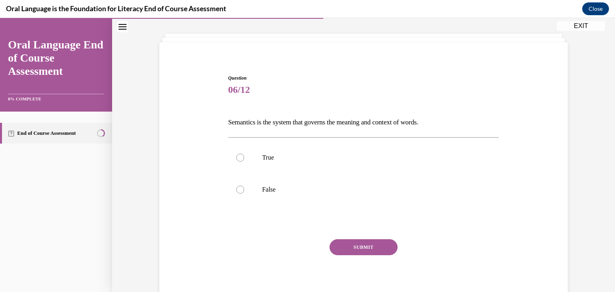
scroll to position [37, 0]
click at [239, 158] on div at bounding box center [240, 158] width 8 height 8
click at [239, 158] on input "True" at bounding box center [240, 158] width 8 height 8
radio input "true"
click at [365, 246] on button "SUBMIT" at bounding box center [363, 247] width 68 height 16
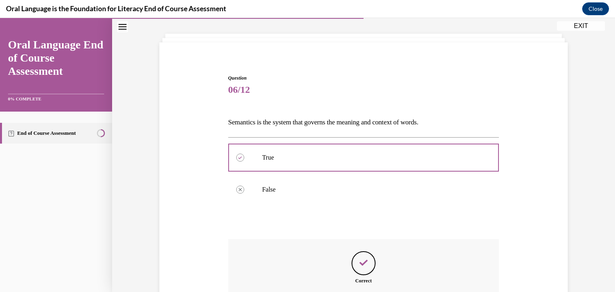
scroll to position [130, 0]
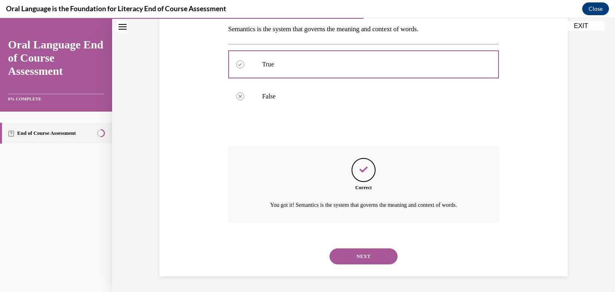
click at [361, 253] on button "NEXT" at bounding box center [363, 257] width 68 height 16
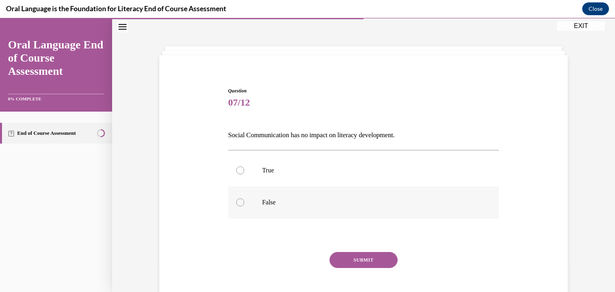
click at [237, 201] on div at bounding box center [240, 203] width 8 height 8
click at [237, 201] on input "False" at bounding box center [240, 203] width 8 height 8
radio input "true"
click at [351, 255] on button "SUBMIT" at bounding box center [363, 260] width 68 height 16
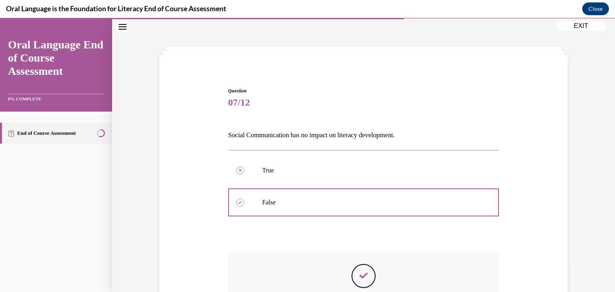
scroll to position [140, 0]
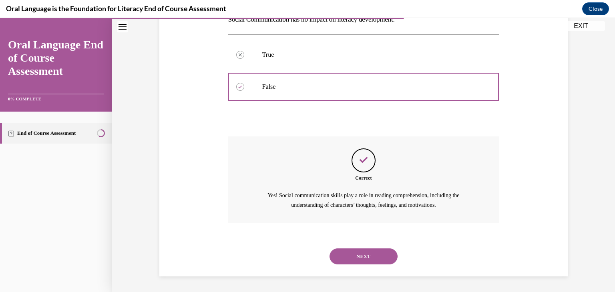
click at [362, 259] on button "NEXT" at bounding box center [363, 257] width 68 height 16
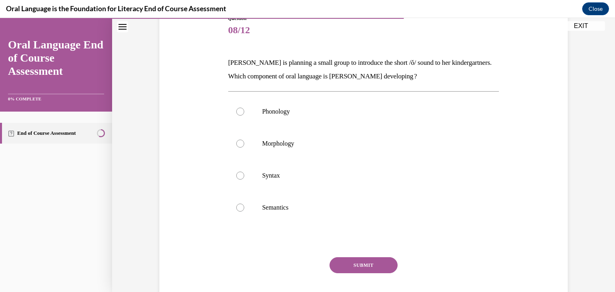
scroll to position [100, 0]
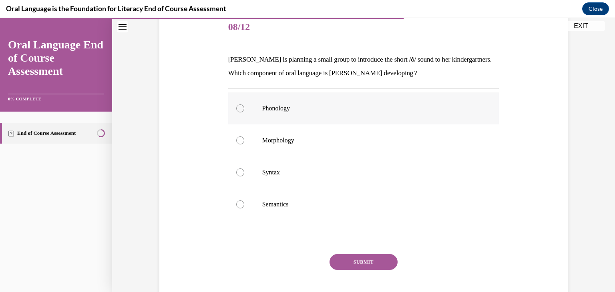
click at [235, 112] on label "Phonology" at bounding box center [363, 108] width 271 height 32
click at [236, 112] on input "Phonology" at bounding box center [240, 108] width 8 height 8
radio input "true"
click at [356, 265] on button "SUBMIT" at bounding box center [363, 262] width 68 height 16
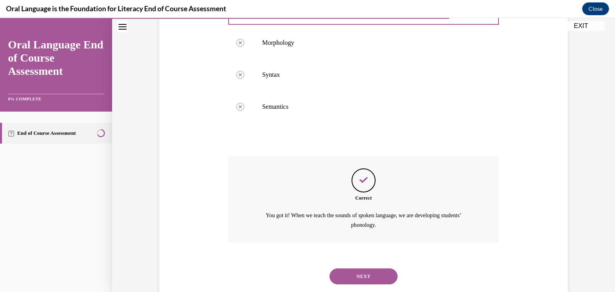
scroll to position [203, 0]
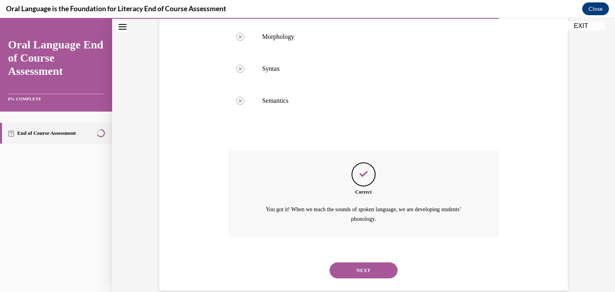
click at [363, 271] on button "NEXT" at bounding box center [363, 271] width 68 height 16
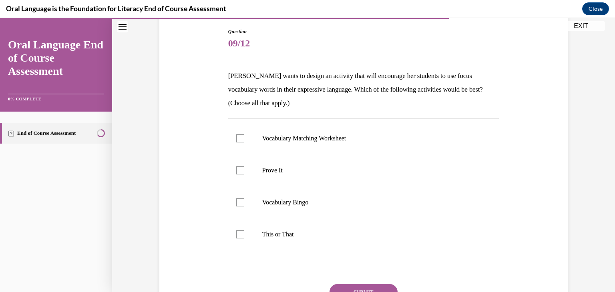
scroll to position [119, 0]
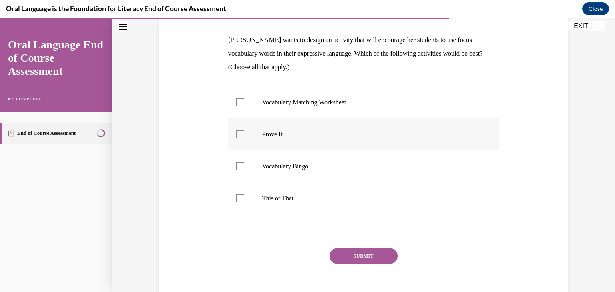
click at [237, 134] on div at bounding box center [240, 134] width 8 height 8
click at [237, 134] on input "Prove It" at bounding box center [240, 134] width 8 height 8
checkbox input "true"
click at [239, 166] on div at bounding box center [240, 167] width 8 height 8
click at [239, 166] on input "Vocabulary Bingo" at bounding box center [240, 167] width 8 height 8
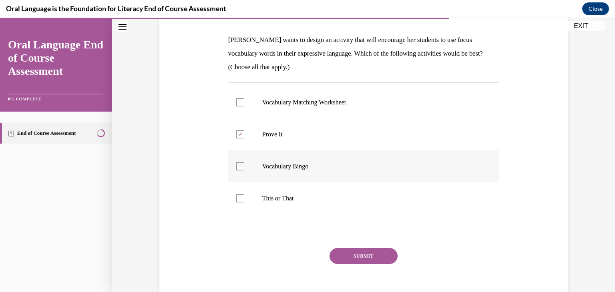
checkbox input "true"
click at [238, 200] on div at bounding box center [240, 199] width 8 height 8
click at [238, 200] on input "This or That" at bounding box center [240, 199] width 8 height 8
checkbox input "true"
click at [363, 257] on button "SUBMIT" at bounding box center [363, 256] width 68 height 16
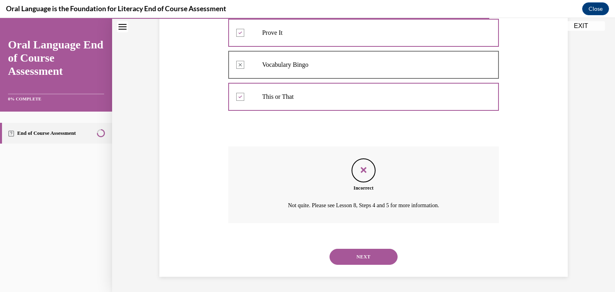
scroll to position [221, 0]
click at [364, 253] on button "NEXT" at bounding box center [363, 257] width 68 height 16
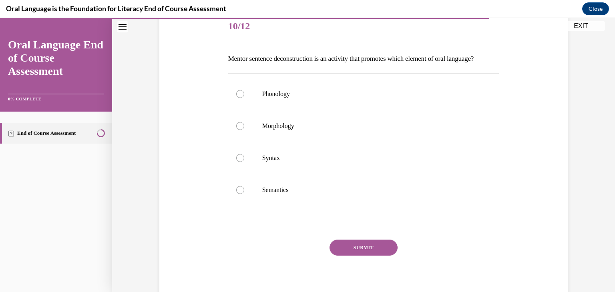
scroll to position [102, 0]
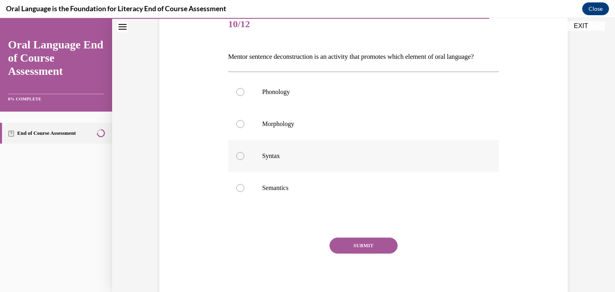
click at [237, 172] on label "Syntax" at bounding box center [363, 156] width 271 height 32
click at [237, 160] on input "Syntax" at bounding box center [240, 156] width 8 height 8
radio input "true"
click at [357, 254] on button "SUBMIT" at bounding box center [363, 246] width 68 height 16
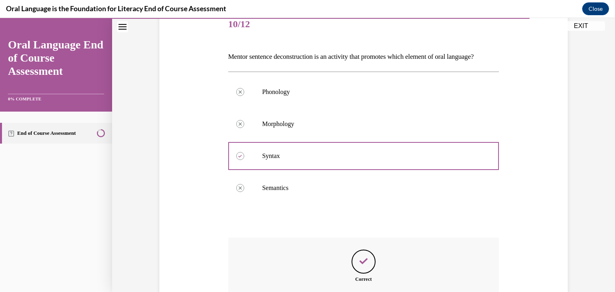
scroll to position [218, 0]
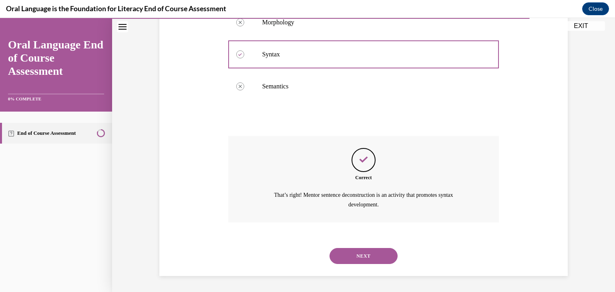
click at [360, 250] on button "NEXT" at bounding box center [363, 256] width 68 height 16
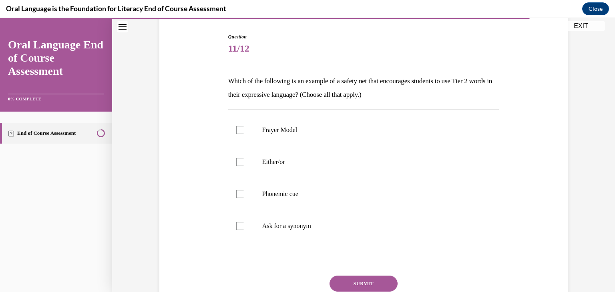
scroll to position [78, 0]
click at [236, 127] on div at bounding box center [240, 130] width 8 height 8
click at [236, 127] on input "Frayer Model" at bounding box center [240, 130] width 8 height 8
checkbox input "true"
click at [239, 168] on label "Either/or" at bounding box center [363, 162] width 271 height 32
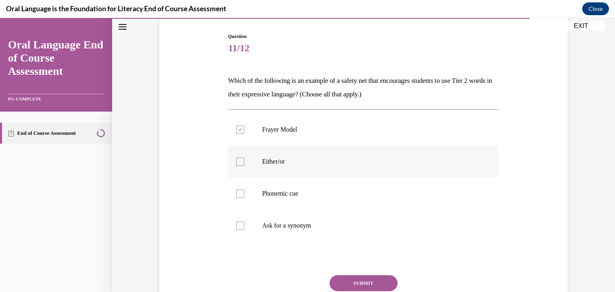
click at [239, 166] on input "Either/or" at bounding box center [240, 162] width 8 height 8
checkbox input "true"
click at [237, 194] on div at bounding box center [240, 194] width 8 height 8
click at [237, 194] on input "Phonemic cue" at bounding box center [240, 194] width 8 height 8
checkbox input "true"
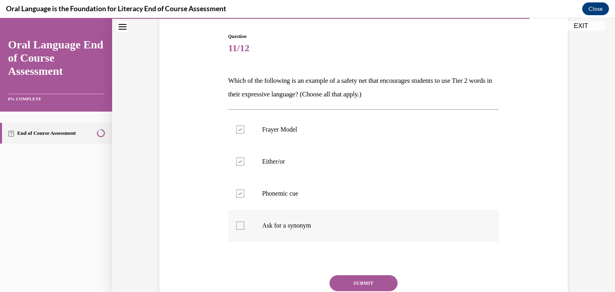
click at [240, 228] on div at bounding box center [240, 226] width 8 height 8
click at [240, 228] on input "Ask for a synonym" at bounding box center [240, 226] width 8 height 8
checkbox input "true"
click at [362, 277] on button "SUBMIT" at bounding box center [363, 283] width 68 height 16
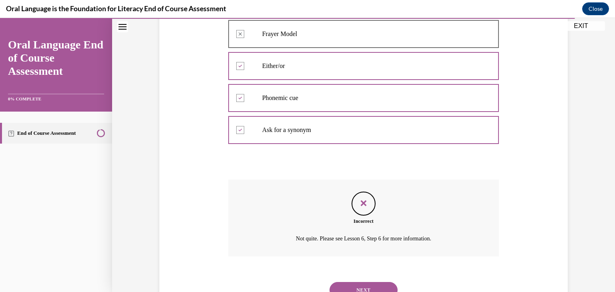
scroll to position [208, 0]
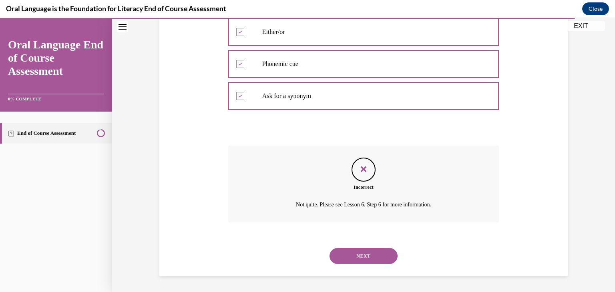
click at [355, 259] on button "NEXT" at bounding box center [363, 256] width 68 height 16
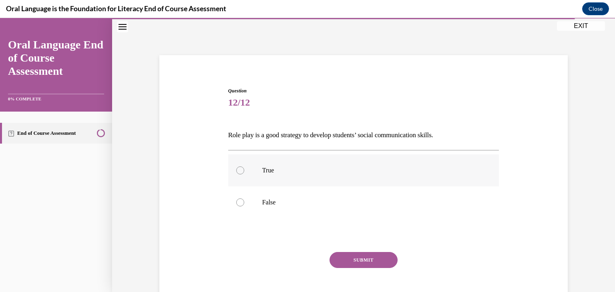
click at [238, 168] on div at bounding box center [240, 171] width 8 height 8
click at [238, 168] on input "True" at bounding box center [240, 171] width 8 height 8
radio input "true"
click at [376, 255] on button "SUBMIT" at bounding box center [363, 260] width 68 height 16
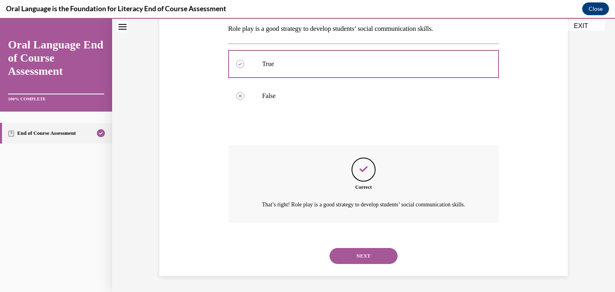
scroll to position [140, 0]
click at [357, 251] on button "NEXT" at bounding box center [363, 256] width 68 height 16
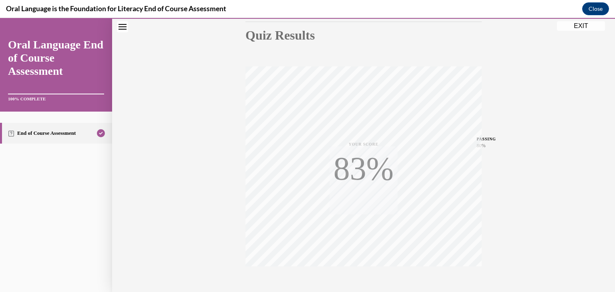
scroll to position [136, 0]
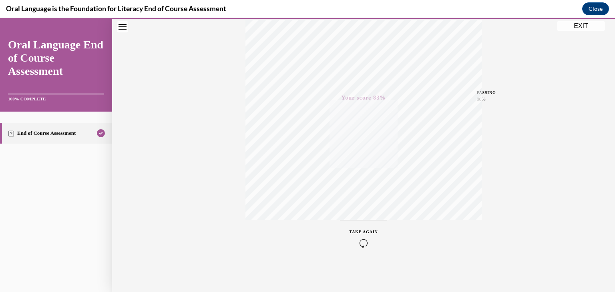
click at [361, 232] on span "TAKE AGAIN" at bounding box center [363, 232] width 28 height 4
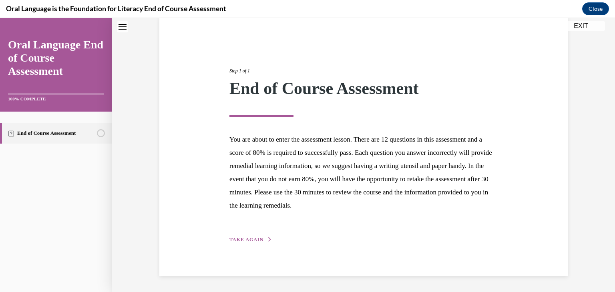
scroll to position [62, 0]
click at [243, 237] on span "TAKE AGAIN" at bounding box center [246, 240] width 34 height 6
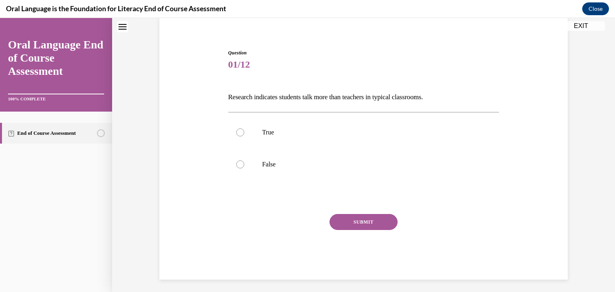
scroll to position [24, 0]
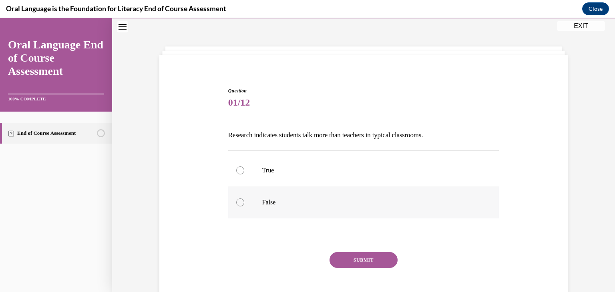
click at [239, 203] on div at bounding box center [240, 203] width 8 height 8
click at [239, 203] on input "False" at bounding box center [240, 203] width 8 height 8
radio input "true"
click at [355, 257] on button "SUBMIT" at bounding box center [363, 260] width 68 height 16
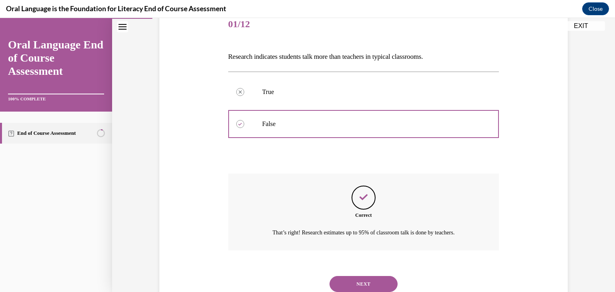
scroll to position [105, 0]
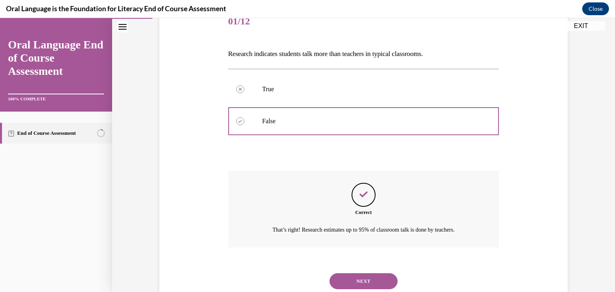
click at [363, 282] on button "NEXT" at bounding box center [363, 281] width 68 height 16
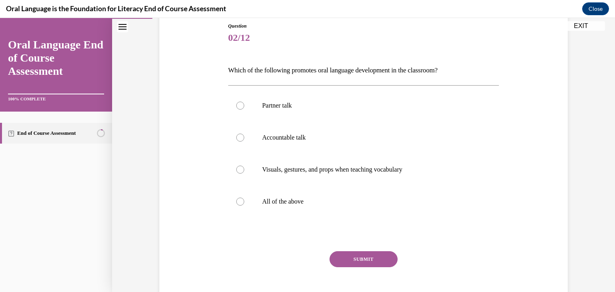
scroll to position [96, 0]
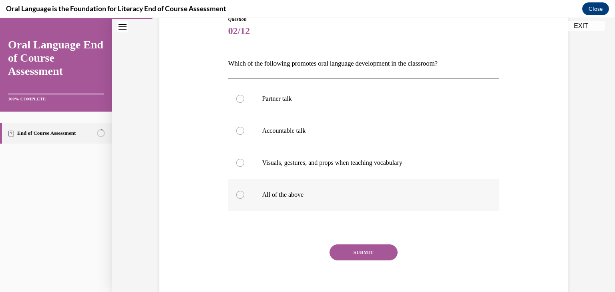
click at [236, 192] on div at bounding box center [240, 195] width 8 height 8
click at [236, 192] on input "All of the above" at bounding box center [240, 195] width 8 height 8
radio input "true"
click at [361, 251] on button "SUBMIT" at bounding box center [363, 253] width 68 height 16
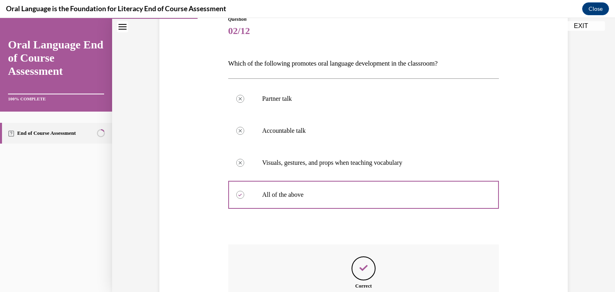
scroll to position [192, 0]
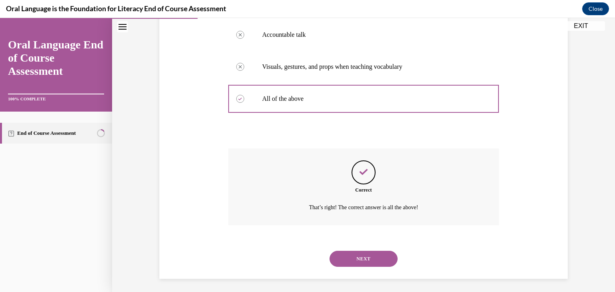
click at [357, 258] on button "NEXT" at bounding box center [363, 259] width 68 height 16
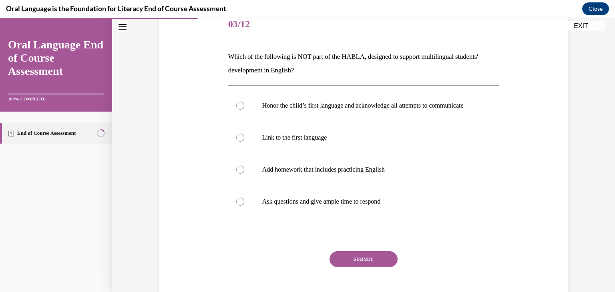
scroll to position [103, 0]
click at [236, 173] on div at bounding box center [240, 169] width 8 height 8
click at [236, 173] on input "Add homework that includes practicing English" at bounding box center [240, 169] width 8 height 8
radio input "true"
click at [355, 267] on button "SUBMIT" at bounding box center [363, 259] width 68 height 16
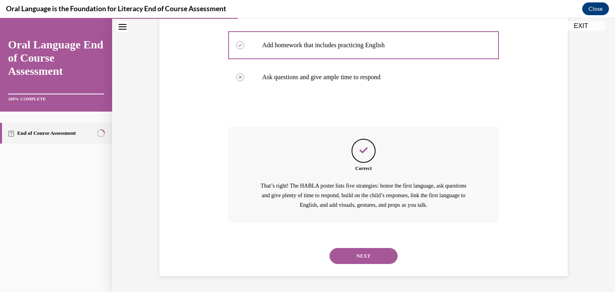
scroll to position [230, 0]
click at [364, 264] on button "NEXT" at bounding box center [363, 256] width 68 height 16
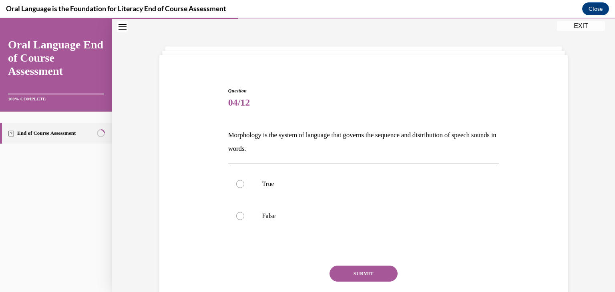
scroll to position [55, 0]
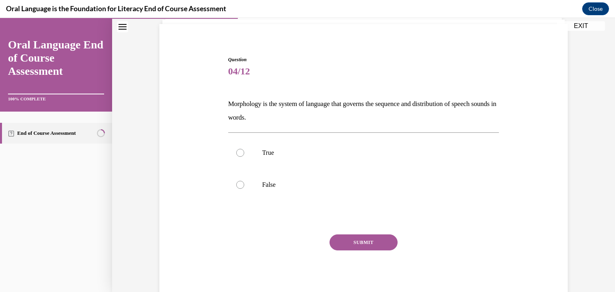
drag, startPoint x: 237, startPoint y: 187, endPoint x: 240, endPoint y: 209, distance: 22.2
click at [240, 209] on div "Question 04/12 Morphology is the system of language that governs the sequence a…" at bounding box center [363, 178] width 271 height 244
click at [236, 184] on div at bounding box center [240, 185] width 8 height 8
click at [236, 184] on input "False" at bounding box center [240, 185] width 8 height 8
radio input "true"
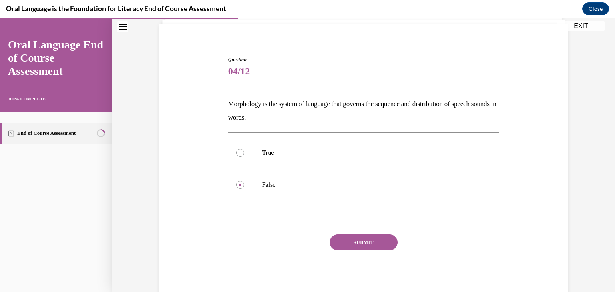
click at [368, 242] on button "SUBMIT" at bounding box center [363, 243] width 68 height 16
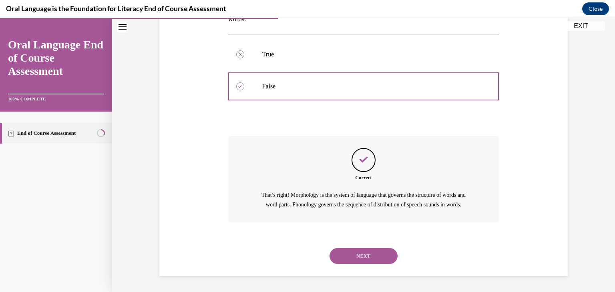
click at [361, 259] on button "NEXT" at bounding box center [363, 256] width 68 height 16
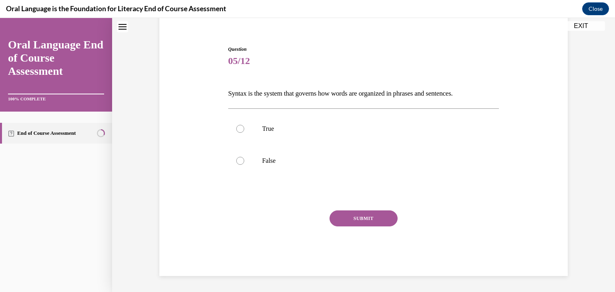
scroll to position [24, 0]
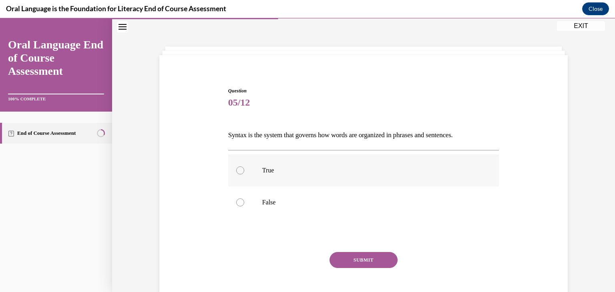
click at [236, 172] on div at bounding box center [240, 171] width 8 height 8
click at [236, 172] on input "True" at bounding box center [240, 171] width 8 height 8
radio input "true"
click at [363, 259] on button "SUBMIT" at bounding box center [363, 260] width 68 height 16
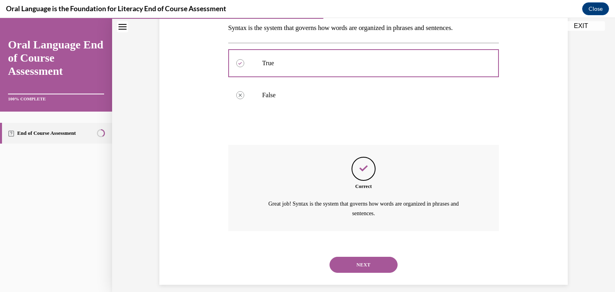
scroll to position [140, 0]
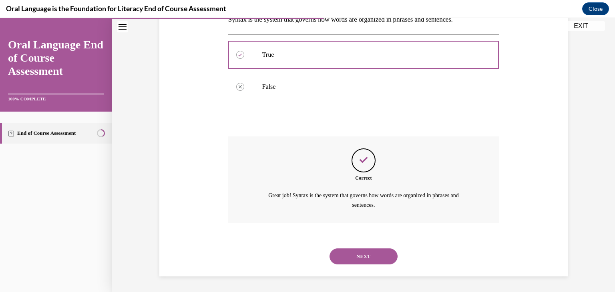
click at [351, 253] on button "NEXT" at bounding box center [363, 257] width 68 height 16
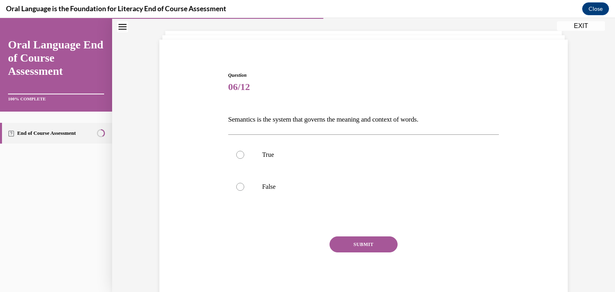
scroll to position [42, 0]
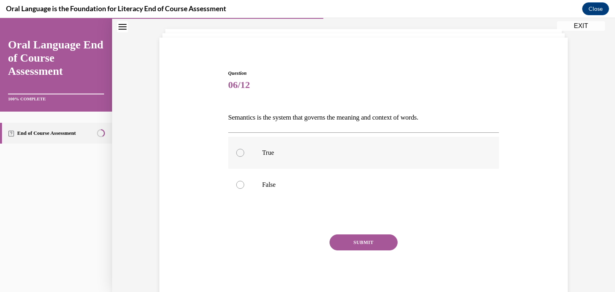
click at [236, 153] on div at bounding box center [240, 153] width 8 height 8
click at [236, 153] on input "True" at bounding box center [240, 153] width 8 height 8
radio input "true"
click at [365, 241] on button "SUBMIT" at bounding box center [363, 243] width 68 height 16
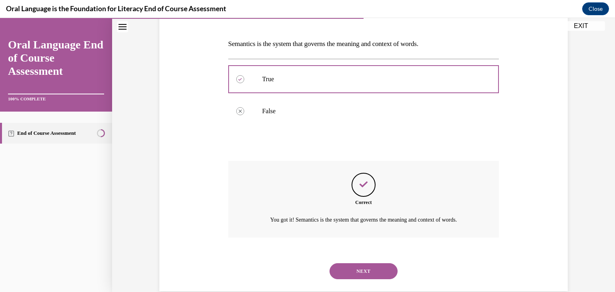
scroll to position [130, 0]
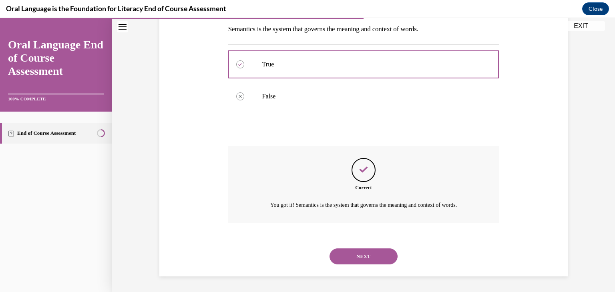
click at [354, 260] on button "NEXT" at bounding box center [363, 257] width 68 height 16
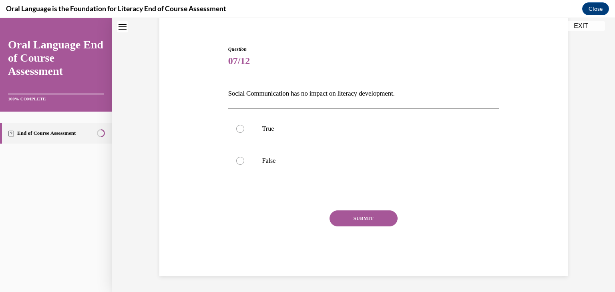
scroll to position [24, 0]
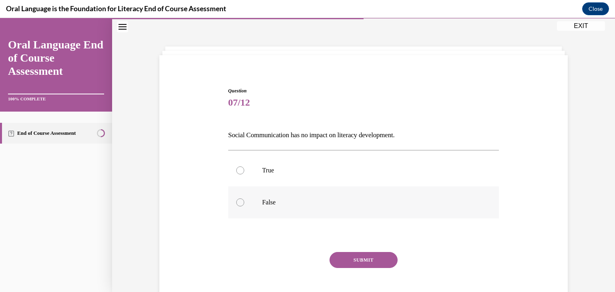
click at [240, 196] on label "False" at bounding box center [363, 203] width 271 height 32
click at [240, 199] on input "False" at bounding box center [240, 203] width 8 height 8
radio input "true"
click at [364, 262] on button "SUBMIT" at bounding box center [363, 260] width 68 height 16
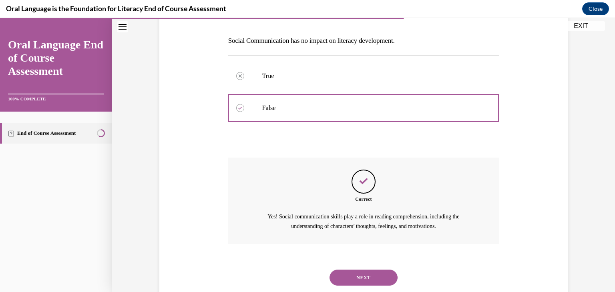
scroll to position [136, 0]
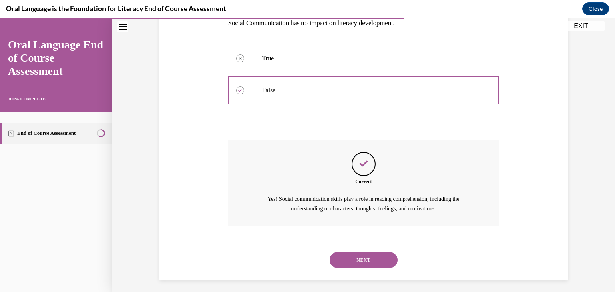
click at [365, 260] on button "NEXT" at bounding box center [363, 260] width 68 height 16
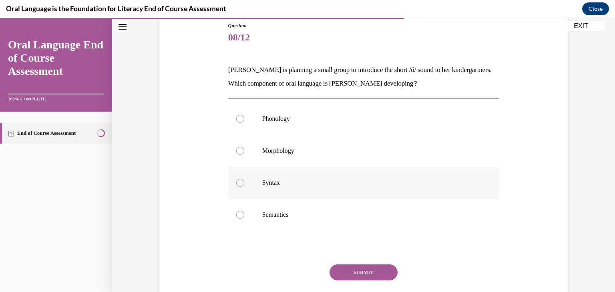
scroll to position [43, 0]
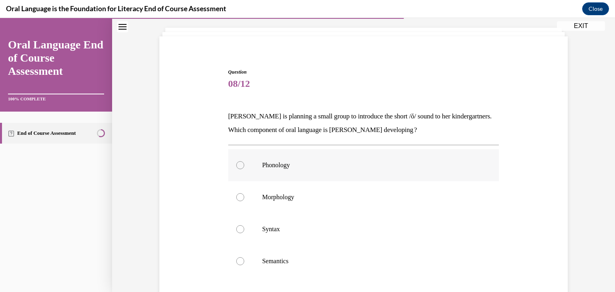
click at [239, 168] on div at bounding box center [240, 165] width 8 height 8
click at [239, 168] on input "Phonology" at bounding box center [240, 165] width 8 height 8
radio input "true"
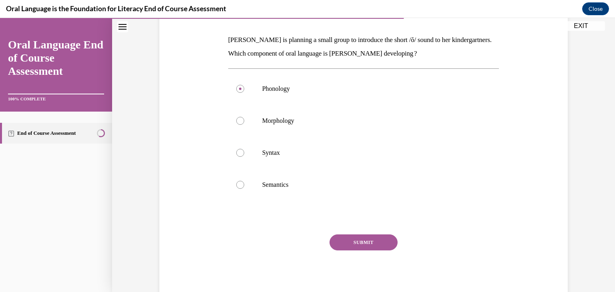
click at [367, 247] on button "SUBMIT" at bounding box center [363, 243] width 68 height 16
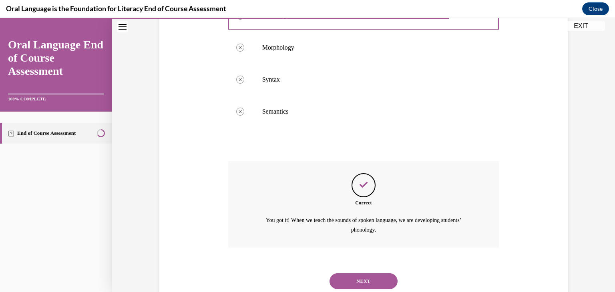
click at [359, 283] on button "NEXT" at bounding box center [363, 281] width 68 height 16
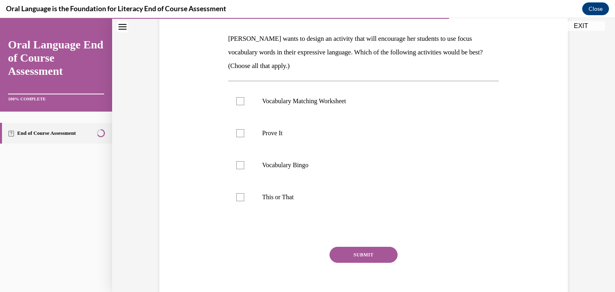
scroll to position [120, 0]
click at [236, 133] on div at bounding box center [240, 134] width 8 height 8
click at [236, 133] on input "Prove It" at bounding box center [240, 134] width 8 height 8
checkbox input "true"
click at [239, 165] on div at bounding box center [240, 166] width 8 height 8
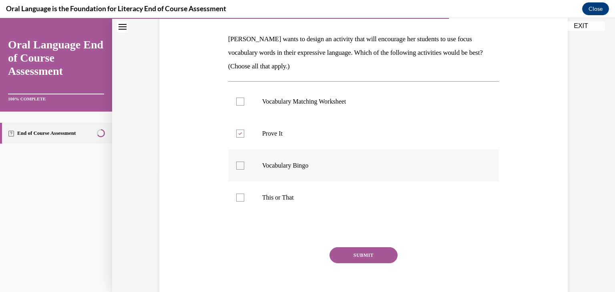
click at [239, 165] on input "Vocabulary Bingo" at bounding box center [240, 166] width 8 height 8
checkbox input "true"
click at [236, 199] on div at bounding box center [240, 198] width 8 height 8
click at [236, 199] on input "This or That" at bounding box center [240, 198] width 8 height 8
checkbox input "true"
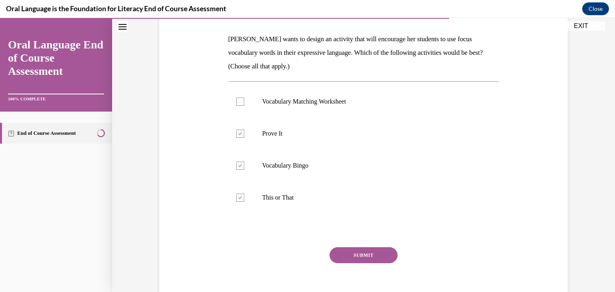
click at [357, 252] on button "SUBMIT" at bounding box center [363, 255] width 68 height 16
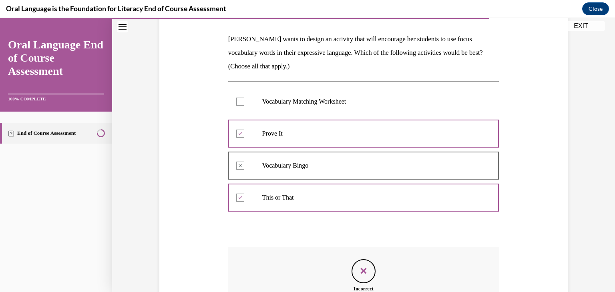
scroll to position [215, 0]
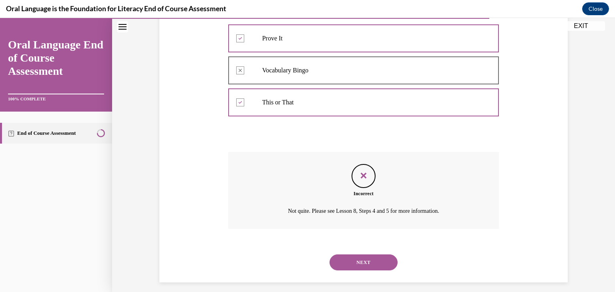
click at [357, 264] on button "NEXT" at bounding box center [363, 263] width 68 height 16
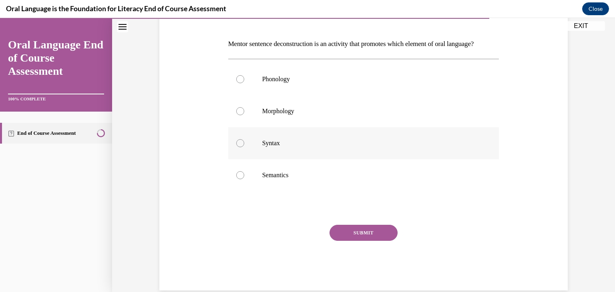
scroll to position [115, 0]
click at [237, 147] on div at bounding box center [240, 143] width 8 height 8
click at [237, 147] on input "Syntax" at bounding box center [240, 143] width 8 height 8
radio input "true"
click at [361, 241] on button "SUBMIT" at bounding box center [363, 233] width 68 height 16
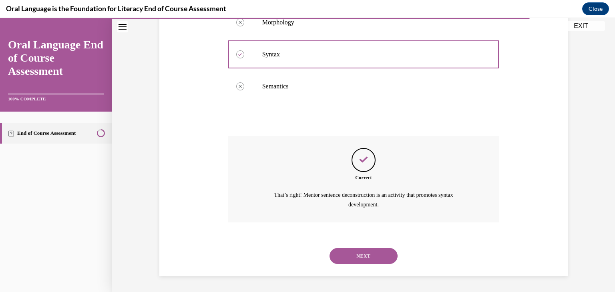
click at [363, 255] on button "NEXT" at bounding box center [363, 256] width 68 height 16
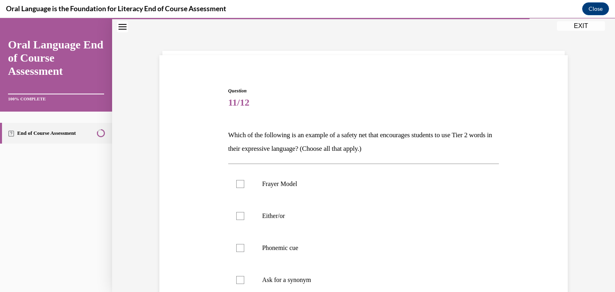
scroll to position [88, 0]
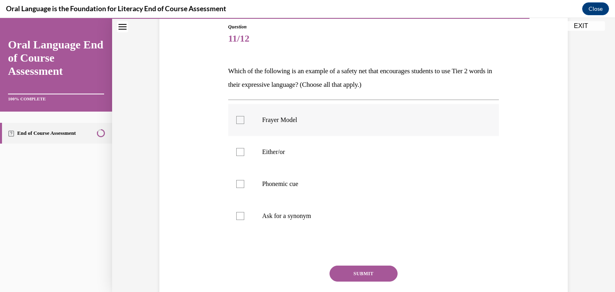
click at [236, 121] on div at bounding box center [240, 120] width 8 height 8
click at [236, 121] on input "Frayer Model" at bounding box center [240, 120] width 8 height 8
checkbox input "true"
click at [237, 148] on div at bounding box center [240, 152] width 8 height 8
click at [237, 148] on input "Either/or" at bounding box center [240, 152] width 8 height 8
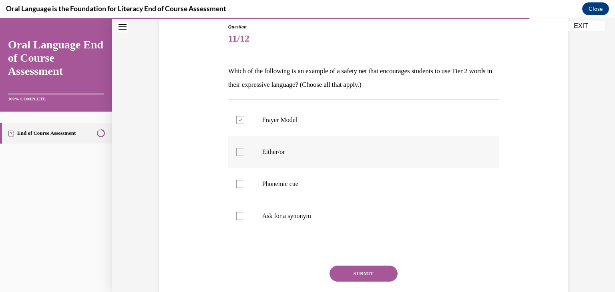
checkbox input "true"
click at [238, 178] on label "Phonemic cue" at bounding box center [363, 184] width 271 height 32
click at [238, 180] on input "Phonemic cue" at bounding box center [240, 184] width 8 height 8
checkbox input "true"
click at [239, 217] on div at bounding box center [240, 216] width 8 height 8
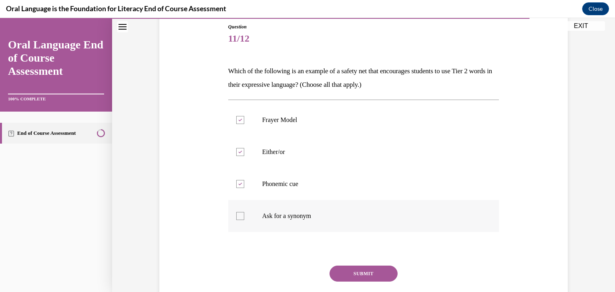
click at [239, 217] on input "Ask for a synonym" at bounding box center [240, 216] width 8 height 8
checkbox input "true"
click at [370, 274] on button "SUBMIT" at bounding box center [363, 274] width 68 height 16
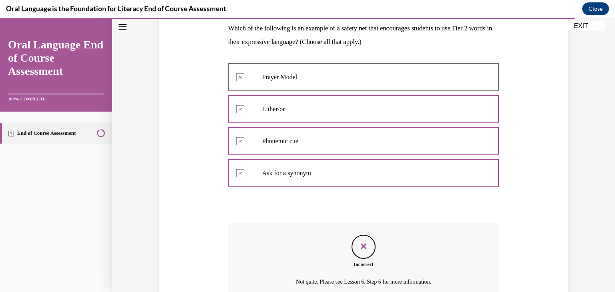
scroll to position [131, 0]
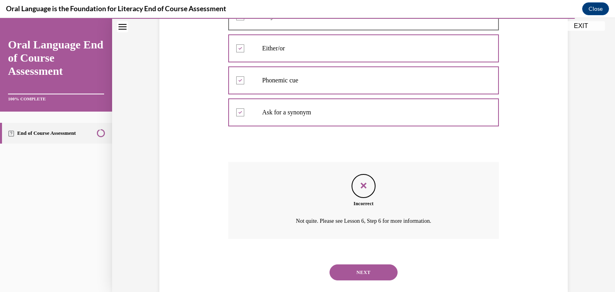
click at [361, 273] on button "NEXT" at bounding box center [363, 273] width 68 height 16
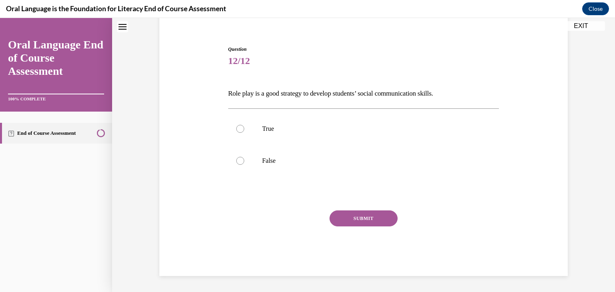
scroll to position [24, 0]
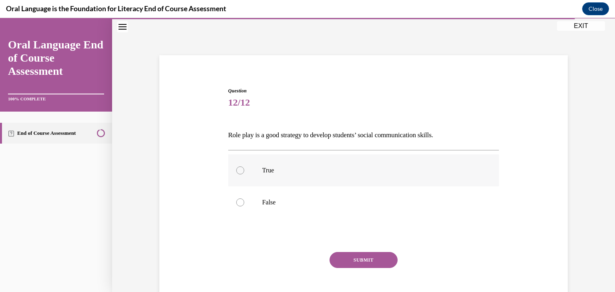
click at [236, 169] on div at bounding box center [240, 171] width 8 height 8
click at [236, 169] on input "True" at bounding box center [240, 171] width 8 height 8
radio input "true"
click at [354, 257] on button "SUBMIT" at bounding box center [363, 260] width 68 height 16
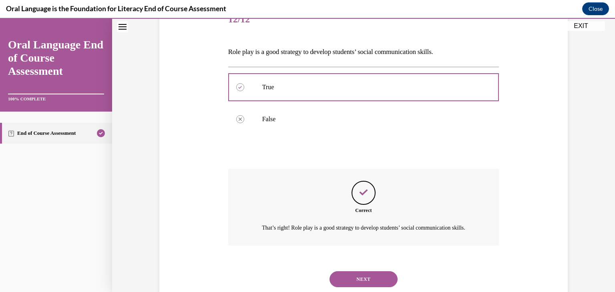
scroll to position [140, 0]
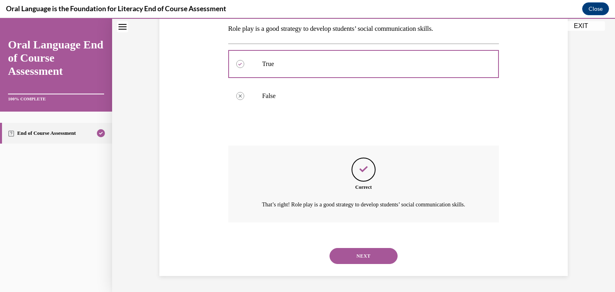
click at [354, 257] on button "NEXT" at bounding box center [363, 256] width 68 height 16
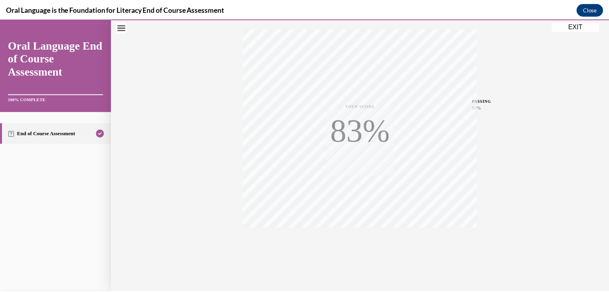
scroll to position [136, 0]
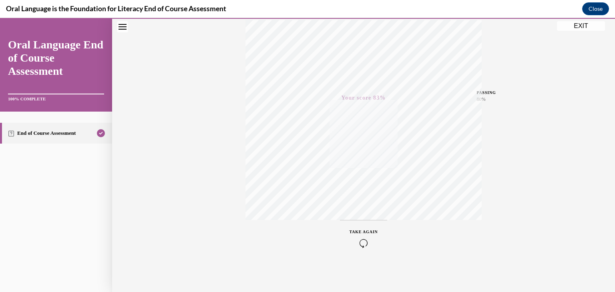
click at [577, 27] on button "EXIT" at bounding box center [581, 26] width 48 height 10
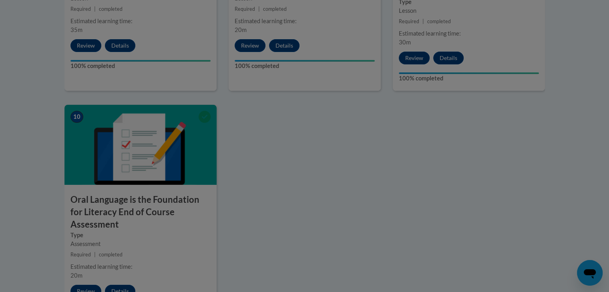
scroll to position [692, 0]
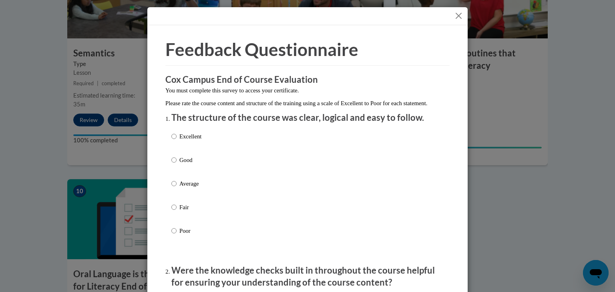
click at [455, 13] on button "Close" at bounding box center [459, 16] width 10 height 10
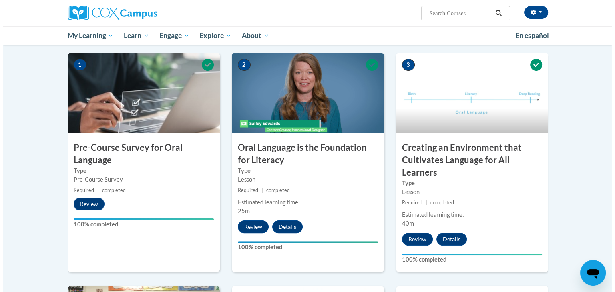
scroll to position [0, 0]
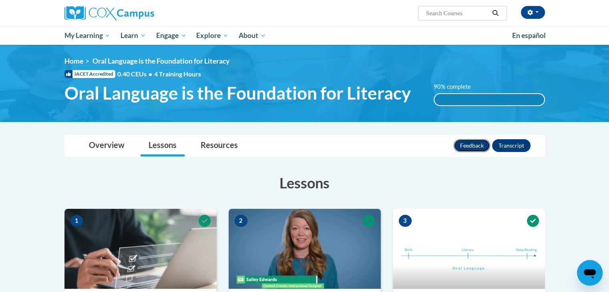
click at [475, 150] on button "Feedback" at bounding box center [472, 145] width 36 height 13
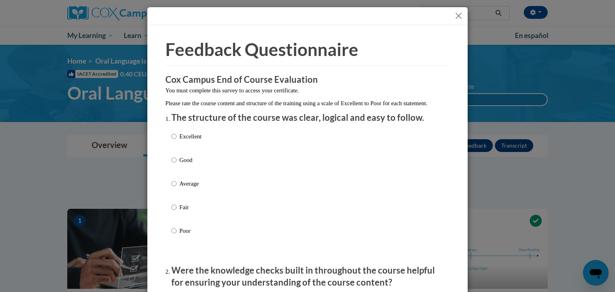
scroll to position [97, 0]
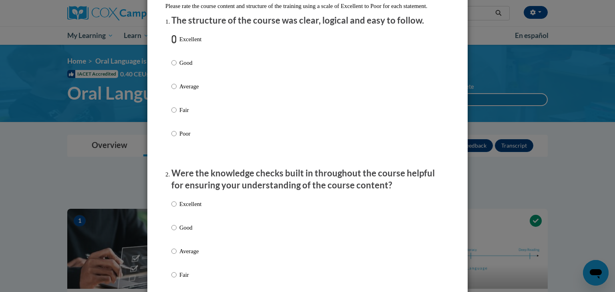
click at [173, 44] on input "Excellent" at bounding box center [173, 39] width 5 height 9
radio input "true"
click at [172, 209] on input "Excellent" at bounding box center [173, 204] width 5 height 9
radio input "true"
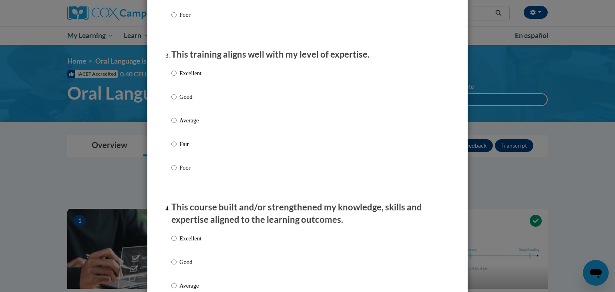
scroll to position [386, 0]
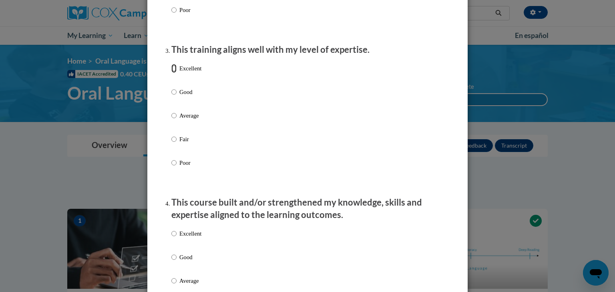
click at [171, 73] on input "Excellent" at bounding box center [173, 68] width 5 height 9
radio input "true"
click at [171, 238] on input "Excellent" at bounding box center [173, 233] width 5 height 9
radio input "true"
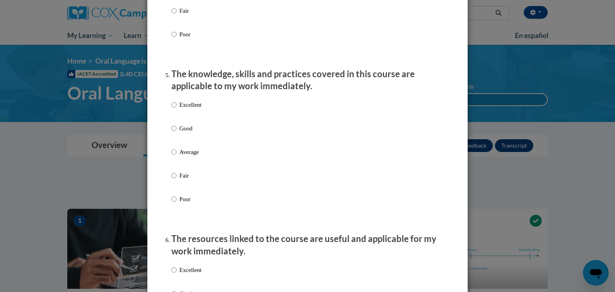
scroll to position [680, 0]
click at [171, 109] on input "Excellent" at bounding box center [173, 104] width 5 height 9
radio input "true"
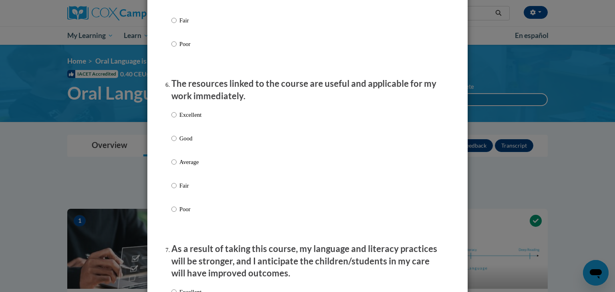
scroll to position [842, 0]
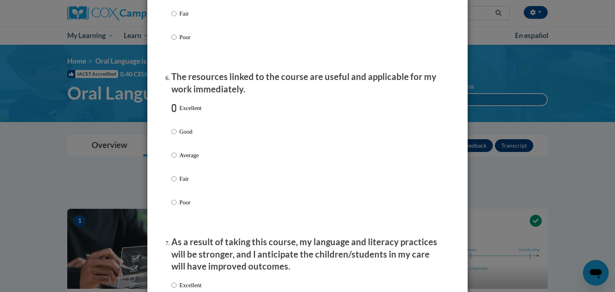
click at [173, 112] on input "Excellent" at bounding box center [173, 108] width 5 height 9
radio input "true"
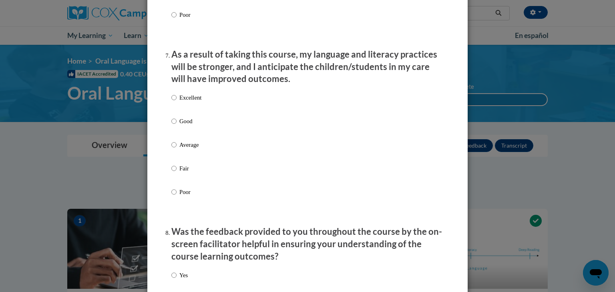
scroll to position [1030, 0]
drag, startPoint x: 172, startPoint y: 107, endPoint x: 185, endPoint y: 118, distance: 17.1
click at [176, 109] on label "Excellent" at bounding box center [186, 103] width 30 height 22
click at [176, 101] on input "Excellent" at bounding box center [173, 96] width 5 height 9
radio input "true"
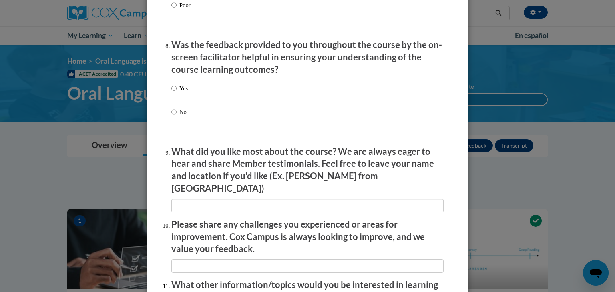
scroll to position [1219, 0]
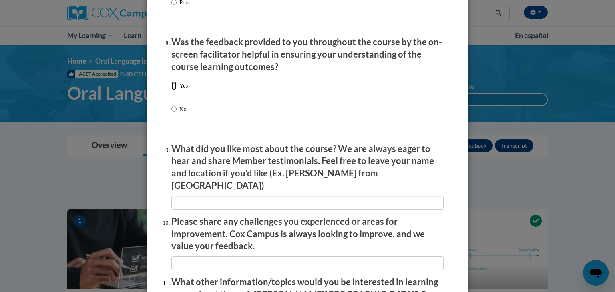
click at [171, 90] on input "Yes" at bounding box center [173, 85] width 5 height 9
radio input "true"
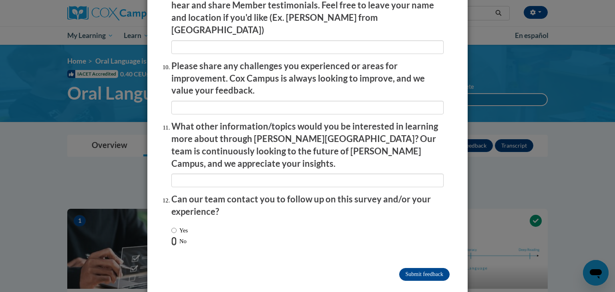
click at [173, 237] on input "No" at bounding box center [173, 241] width 5 height 9
radio input "true"
click at [436, 268] on input "Submit feedback" at bounding box center [424, 274] width 50 height 13
click at [423, 268] on input "Submitting" at bounding box center [424, 274] width 50 height 13
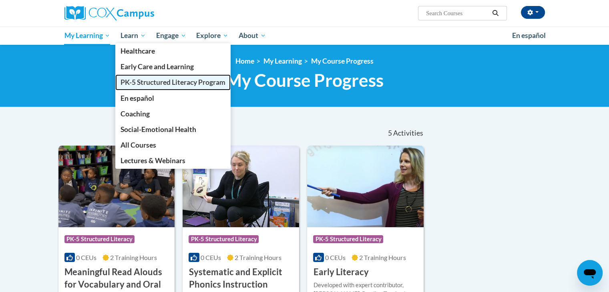
click at [146, 84] on span "PK-5 Structured Literacy Program" at bounding box center [172, 82] width 105 height 8
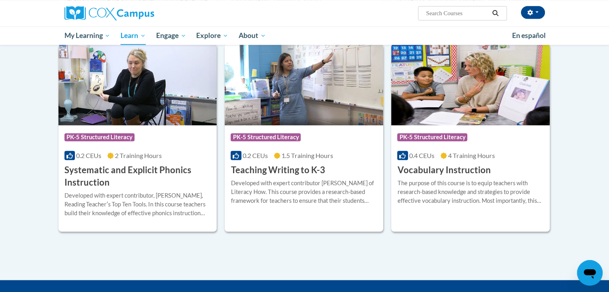
scroll to position [866, 0]
click at [437, 172] on h3 "Vocabulary Instruction" at bounding box center [443, 170] width 93 height 12
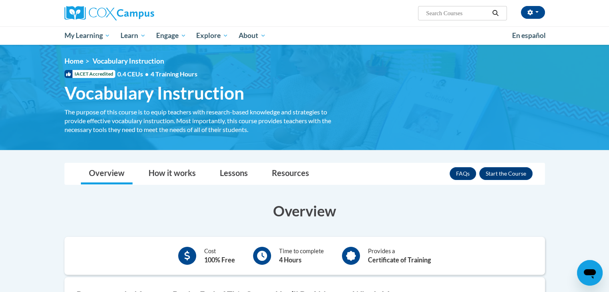
scroll to position [83, 0]
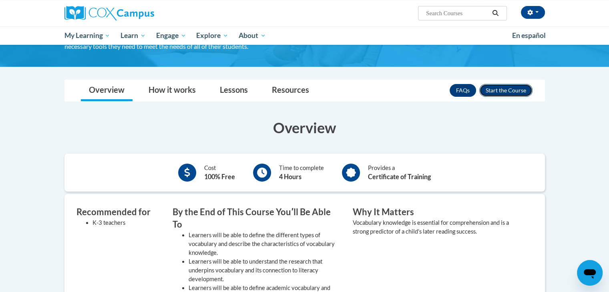
click at [508, 90] on button "Enroll" at bounding box center [505, 90] width 53 height 13
